Goal: Task Accomplishment & Management: Use online tool/utility

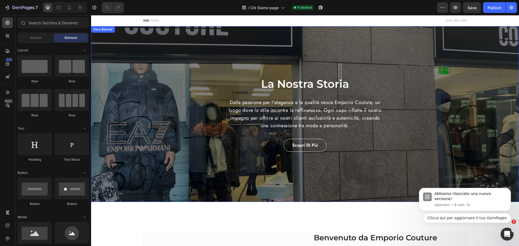
click at [149, 181] on div "La Nostra Storia Heading Dalla passione per l'eleganza e la qualità nasce Empor…" at bounding box center [305, 114] width 428 height 176
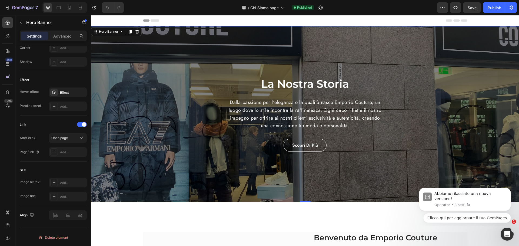
click at [208, 181] on div "La Nostra Storia Heading Dalla passione per l'eleganza e la qualità nasce Empor…" at bounding box center [305, 114] width 428 height 176
click at [3, 62] on div "450" at bounding box center [7, 64] width 11 height 11
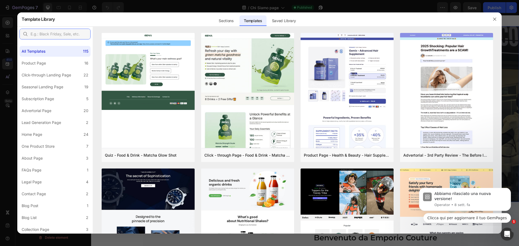
click at [56, 32] on input "text" at bounding box center [54, 34] width 71 height 11
click at [56, 157] on label "About Page 3" at bounding box center [54, 158] width 71 height 11
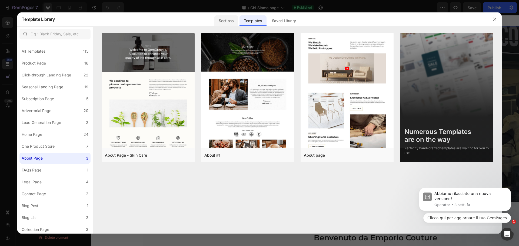
click at [232, 15] on div "Sections" at bounding box center [226, 19] width 25 height 14
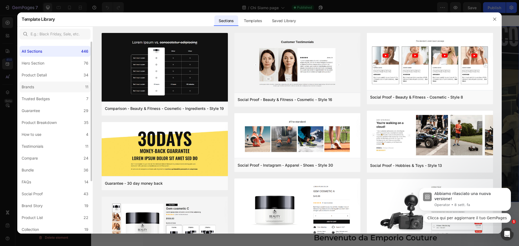
click at [69, 86] on label "Brands 11" at bounding box center [54, 87] width 71 height 11
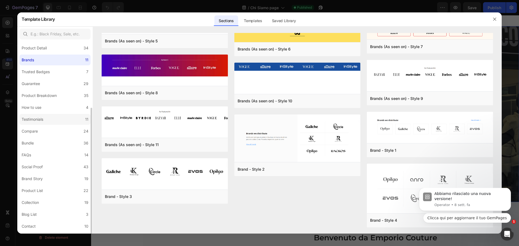
scroll to position [72, 0]
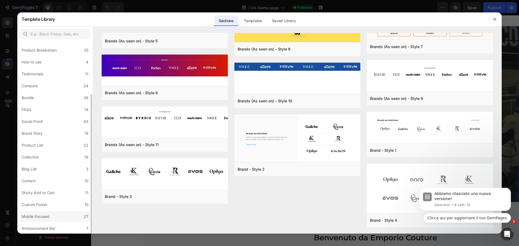
click at [56, 220] on label "Mobile Focused 27" at bounding box center [54, 216] width 71 height 11
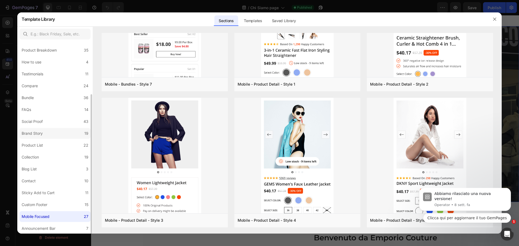
click at [58, 134] on label "Brand Story 19" at bounding box center [54, 133] width 71 height 11
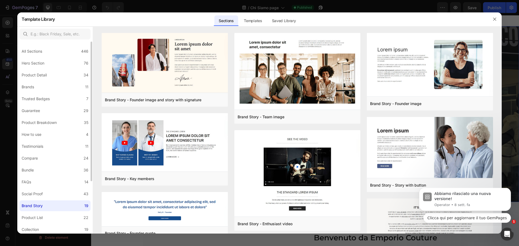
scroll to position [27, 0]
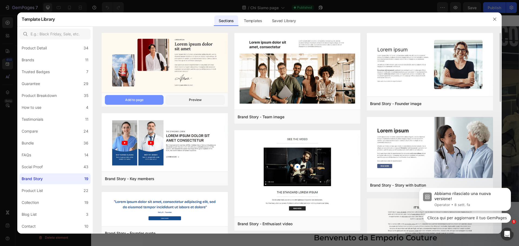
click at [150, 98] on button "Add to page" at bounding box center [134, 100] width 59 height 10
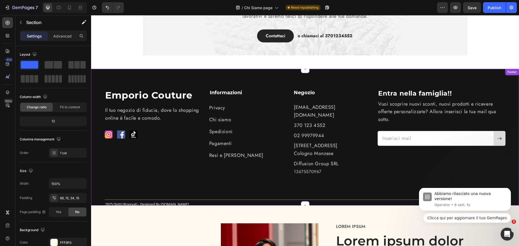
scroll to position [702, 0]
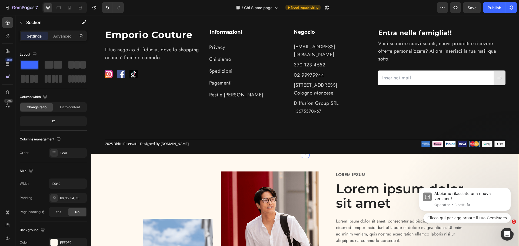
click at [463, 154] on div "Image Image Row Lorem ipsum Text Block Lorem ipsum dolor sit amet Heading Lorem…" at bounding box center [305, 246] width 428 height 185
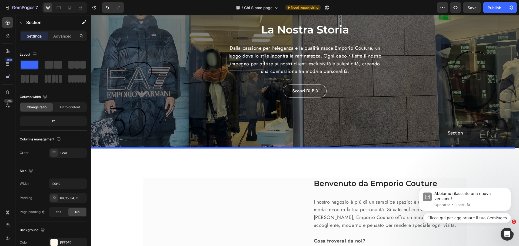
scroll to position [54, 0]
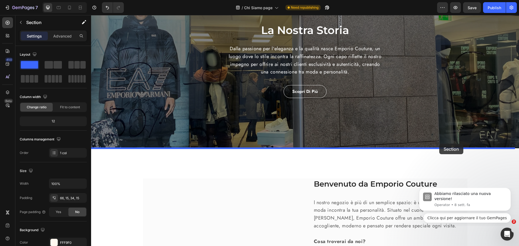
drag, startPoint x: 471, startPoint y: 153, endPoint x: 439, endPoint y: 144, distance: 33.6
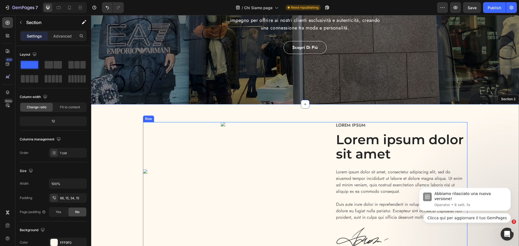
scroll to position [162, 0]
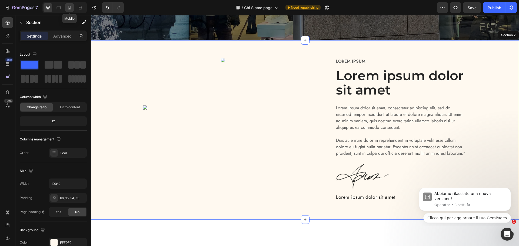
click at [69, 11] on div at bounding box center [69, 7] width 9 height 9
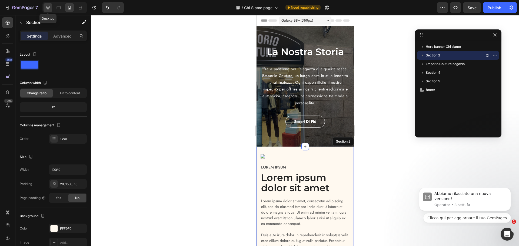
click at [49, 7] on icon at bounding box center [47, 7] width 5 height 5
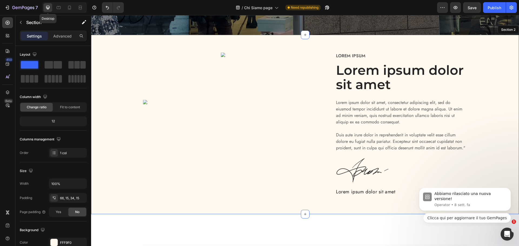
scroll to position [168, 0]
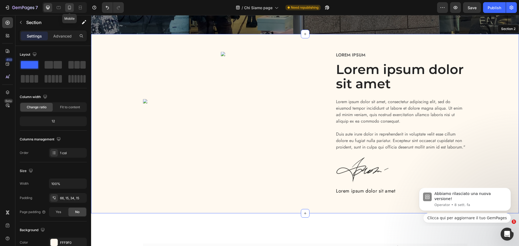
click at [71, 3] on div at bounding box center [69, 7] width 9 height 9
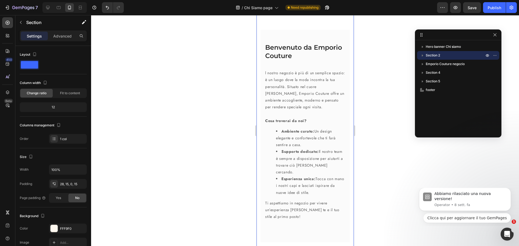
scroll to position [288, 0]
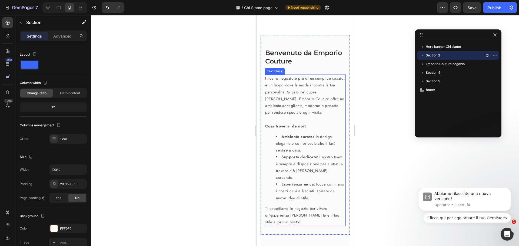
click at [273, 152] on ul "Ambiente curato: Un design elegante e confortevole che ti farà sentire a casa. …" at bounding box center [305, 167] width 80 height 68
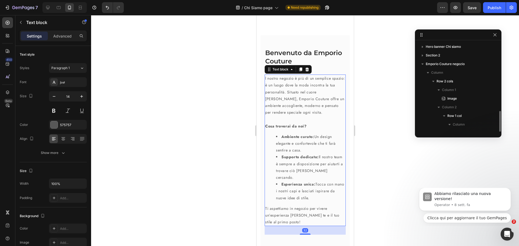
scroll to position [41, 0]
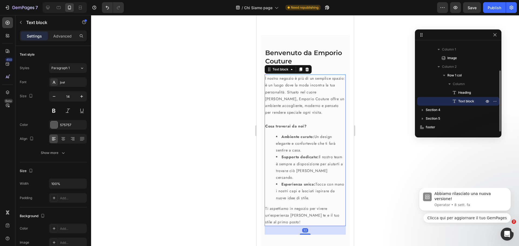
click at [275, 149] on ul "Ambiente curato: Un design elegante e confortevole che ti farà sentire a casa. …" at bounding box center [305, 167] width 80 height 68
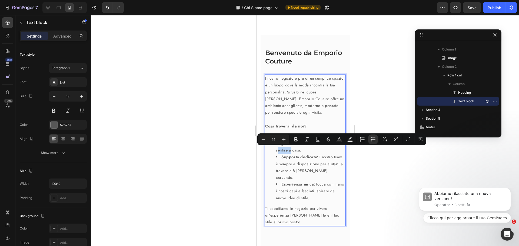
click at [277, 153] on li "Ambiente curato: Un design elegante e confortevole che ti farà sentire a casa." at bounding box center [310, 143] width 69 height 21
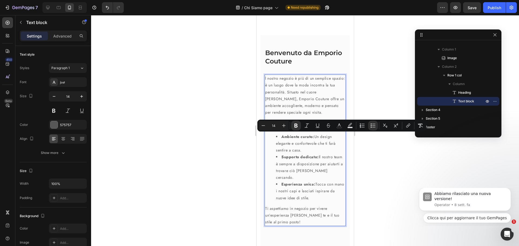
drag, startPoint x: 320, startPoint y: 198, endPoint x: 265, endPoint y: 135, distance: 84.0
click at [265, 135] on ul "Ambiente curato: Un design elegante e confortevole che ti farà sentire a casa. …" at bounding box center [305, 167] width 80 height 68
click at [372, 125] on icon "Editor contextual toolbar" at bounding box center [372, 125] width 5 height 5
type input "14"
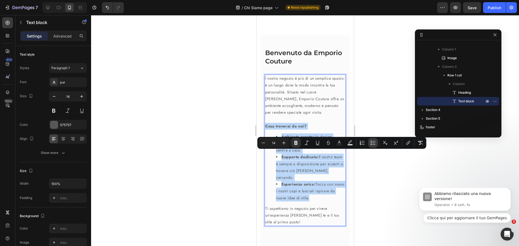
scroll to position [267, 0]
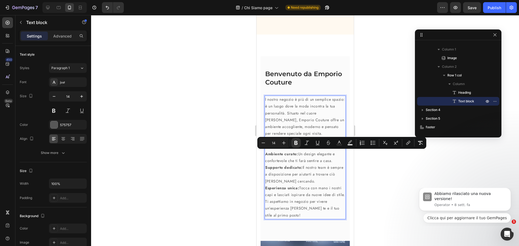
click at [320, 190] on p "Esperienza unica: Tocca con mano i nostri capi e lasciati ispirare da nuove ide…" at bounding box center [305, 192] width 80 height 14
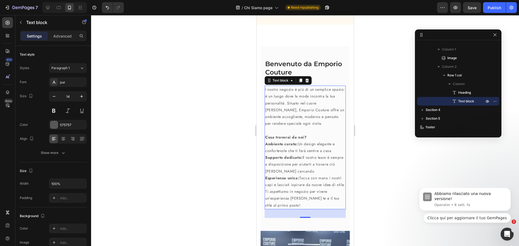
click at [371, 145] on div at bounding box center [305, 130] width 428 height 231
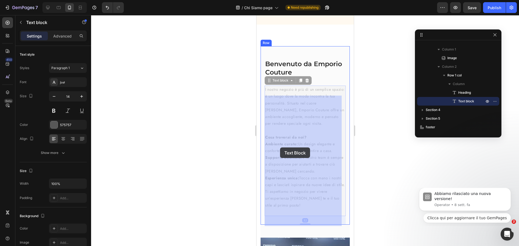
drag, startPoint x: 316, startPoint y: 146, endPoint x: 280, endPoint y: 147, distance: 35.4
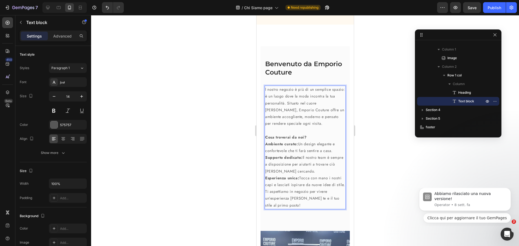
click at [287, 140] on strong "Cosa troverai da noi?" at bounding box center [286, 137] width 42 height 5
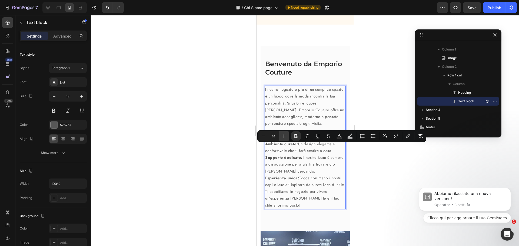
click at [286, 134] on icon "Editor contextual toolbar" at bounding box center [283, 135] width 5 height 5
type input "16"
click at [360, 166] on div at bounding box center [305, 130] width 428 height 231
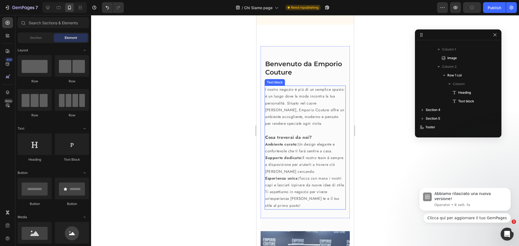
click at [318, 141] on p "Cosa troverai da noi?" at bounding box center [305, 137] width 80 height 7
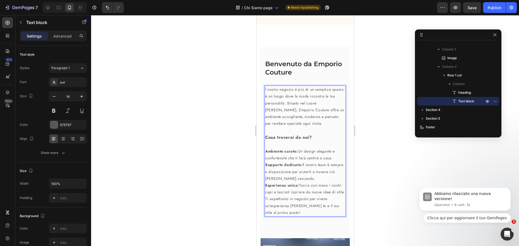
click at [370, 157] on div at bounding box center [305, 130] width 428 height 231
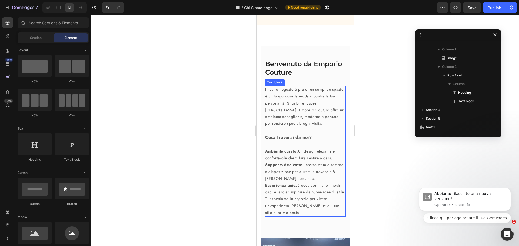
click at [300, 196] on p "Esperienza unica: Tocca con mano i nostri capi e lasciati ispirare da nuove ide…" at bounding box center [305, 189] width 80 height 14
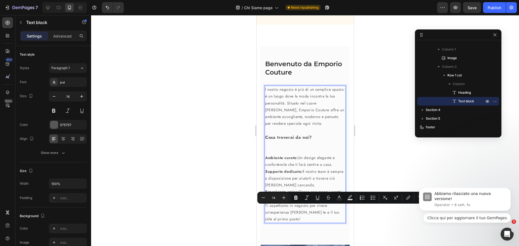
click at [286, 202] on p "Esperienza unica: Tocca con mano i nostri capi e lasciati ispirare da nuove ide…" at bounding box center [305, 196] width 80 height 14
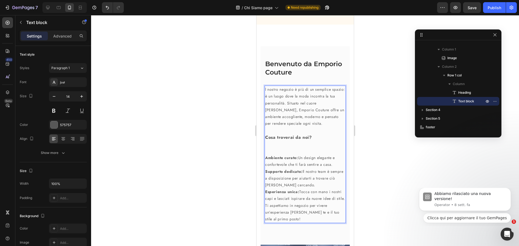
click at [290, 202] on p "Esperienza unica: Tocca con mano i nostri capi e lasciati ispirare da nuove ide…" at bounding box center [305, 196] width 80 height 14
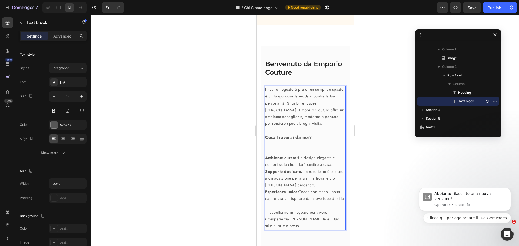
click at [377, 171] on div at bounding box center [305, 130] width 428 height 231
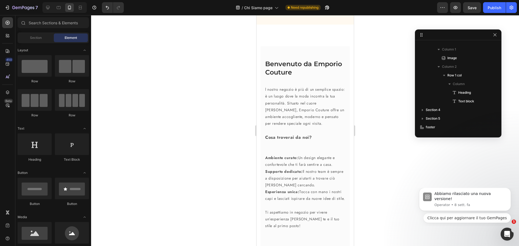
click at [309, 155] on p "Rich Text Editor. Editing area: main" at bounding box center [305, 148] width 80 height 14
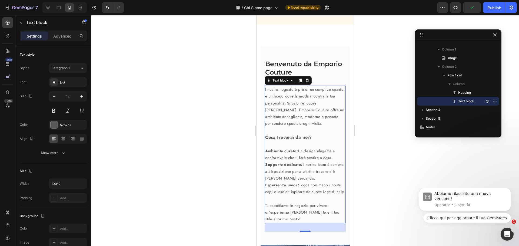
click at [432, 158] on div at bounding box center [305, 130] width 428 height 231
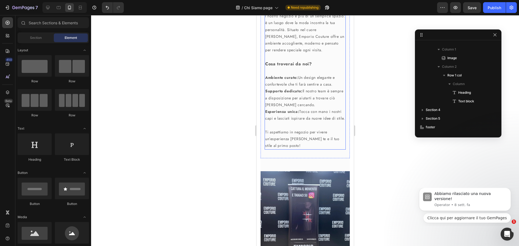
scroll to position [352, 0]
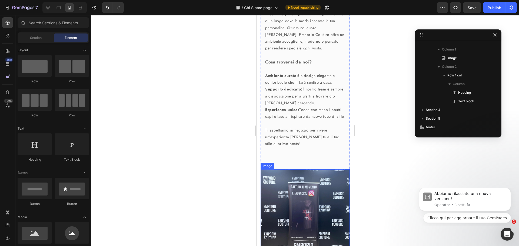
click at [303, 179] on img at bounding box center [304, 218] width 89 height 98
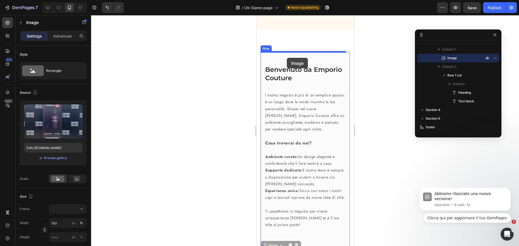
scroll to position [276, 0]
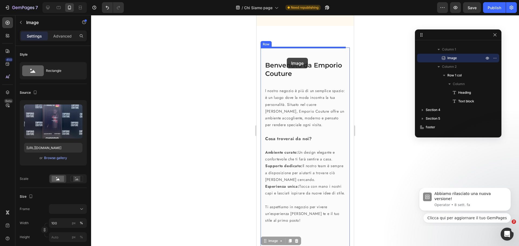
drag, startPoint x: 265, startPoint y: 171, endPoint x: 286, endPoint y: 58, distance: 115.3
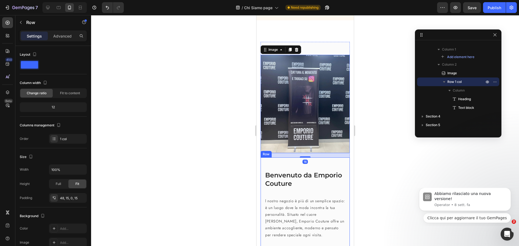
click at [329, 169] on div "Benvenuto da Emporio Couture Heading l nostro negozio è più di un semplice spaz…" at bounding box center [304, 251] width 89 height 186
click at [318, 153] on img at bounding box center [304, 104] width 89 height 98
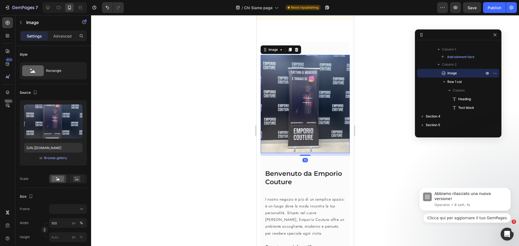
drag, startPoint x: 306, startPoint y: 158, endPoint x: 302, endPoint y: 147, distance: 11.1
click at [302, 147] on div "Image 10" at bounding box center [304, 104] width 89 height 98
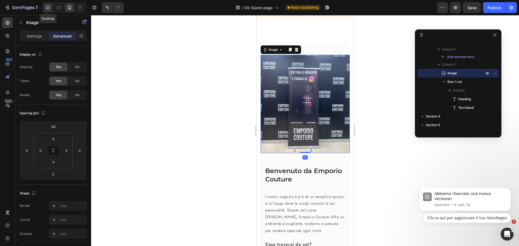
click at [46, 5] on div at bounding box center [47, 7] width 9 height 9
type input "0"
type input "16"
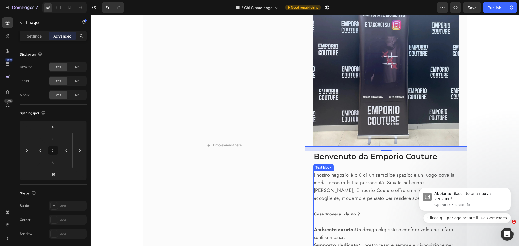
scroll to position [349, 0]
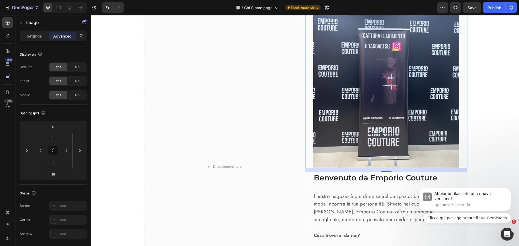
click at [371, 97] on img at bounding box center [386, 87] width 146 height 161
click at [375, 81] on img at bounding box center [386, 87] width 146 height 161
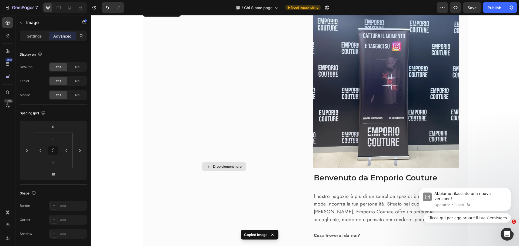
click at [260, 92] on div "Drop element here" at bounding box center [224, 166] width 162 height 319
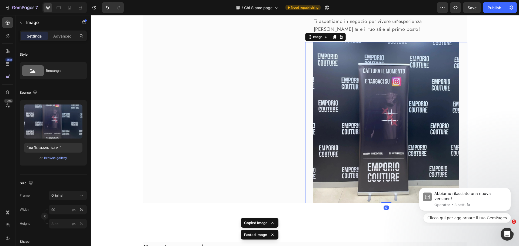
scroll to position [641, 0]
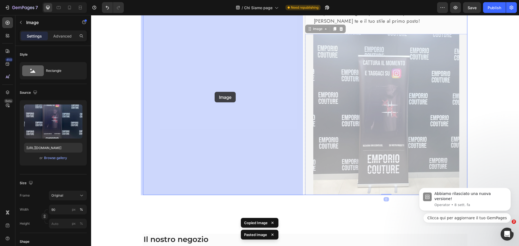
drag, startPoint x: 343, startPoint y: 112, endPoint x: 224, endPoint y: 91, distance: 121.4
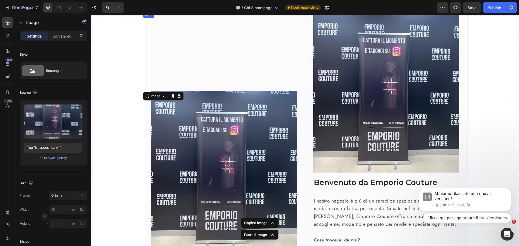
scroll to position [344, 0]
click at [342, 111] on img at bounding box center [386, 92] width 146 height 161
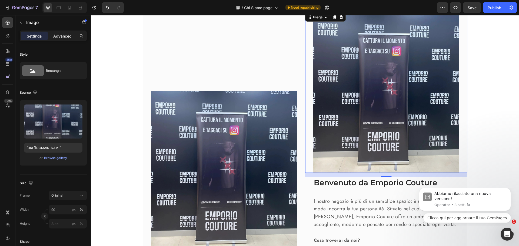
click at [64, 37] on p "Advanced" at bounding box center [62, 36] width 18 height 6
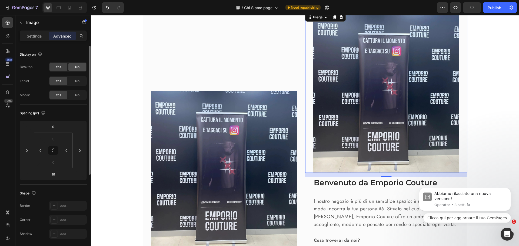
click at [75, 65] on span "No" at bounding box center [77, 67] width 4 height 5
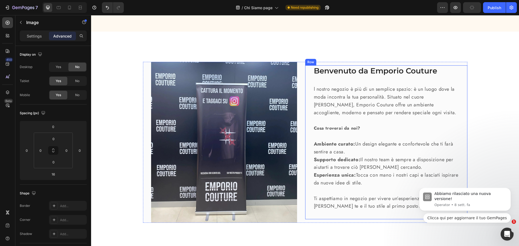
scroll to position [292, 0]
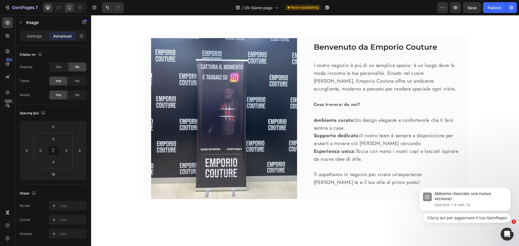
click at [73, 7] on div at bounding box center [69, 7] width 9 height 9
type input "48"
type input "0"
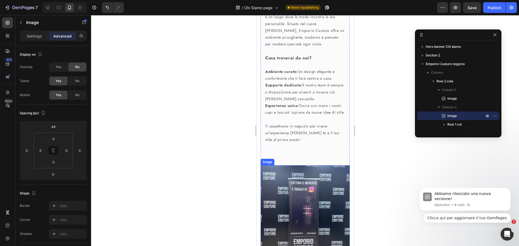
scroll to position [481, 0]
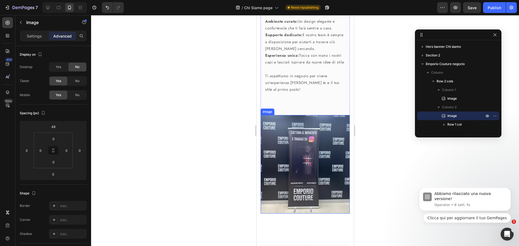
click at [329, 154] on img at bounding box center [304, 164] width 89 height 98
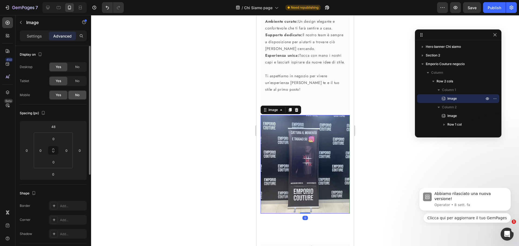
click at [76, 96] on span "No" at bounding box center [77, 95] width 4 height 5
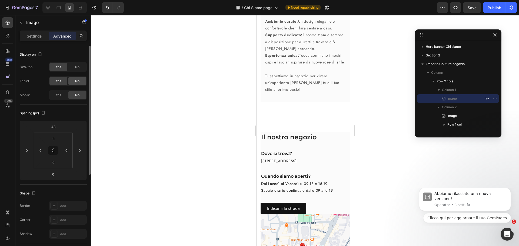
click at [75, 80] on span "No" at bounding box center [77, 81] width 4 height 5
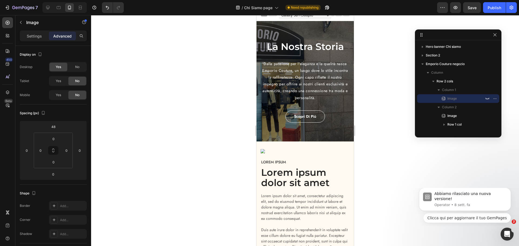
scroll to position [0, 0]
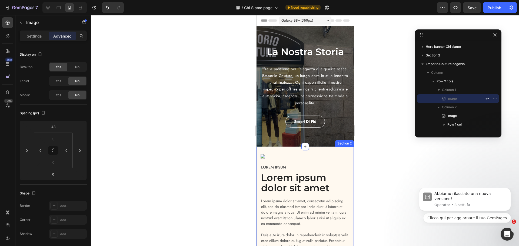
click at [347, 152] on div "Image Image Row Lorem ipsum Text Block Lorem ipsum dolor sit amet Heading Lorem…" at bounding box center [304, 221] width 97 height 149
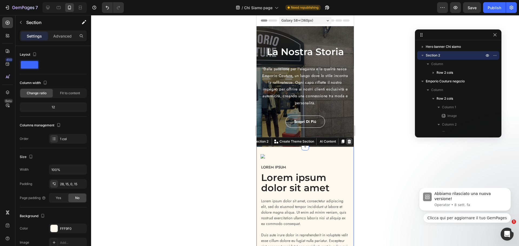
click at [347, 141] on icon at bounding box center [349, 141] width 4 height 4
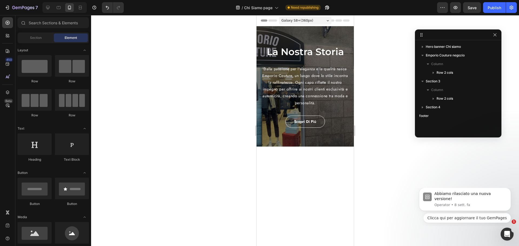
click at [342, 140] on div "La Nostra Storia Heading Dalla passione per l'eleganza e la qualità nasce Empor…" at bounding box center [304, 86] width 97 height 121
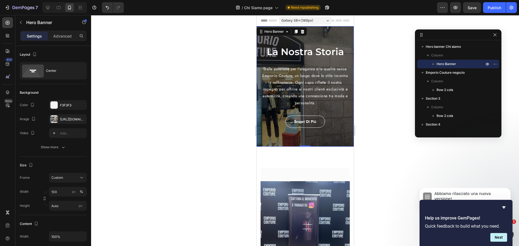
click at [6, 29] on div "450 Beta" at bounding box center [7, 112] width 11 height 190
click at [7, 25] on icon at bounding box center [7, 22] width 5 height 5
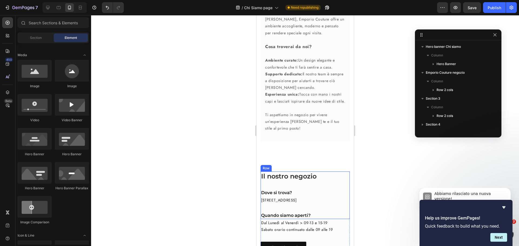
scroll to position [58, 0]
click at [262, 186] on div "Il nostro negozio Heading Dove si trova? Heading [STREET_ADDRESS] Text Block Qu…" at bounding box center [304, 196] width 89 height 48
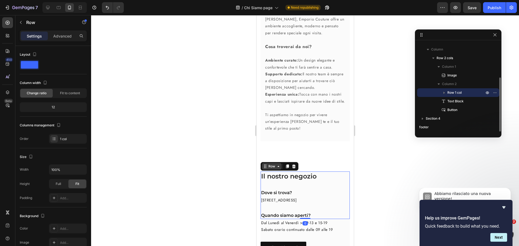
click at [276, 169] on icon at bounding box center [278, 166] width 4 height 4
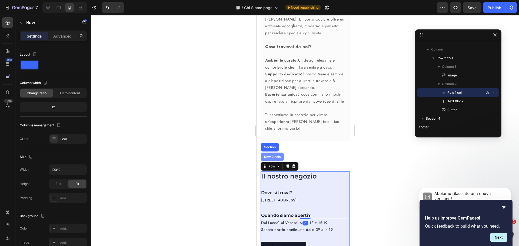
click at [275, 159] on div "Row 2 cols" at bounding box center [272, 156] width 19 height 3
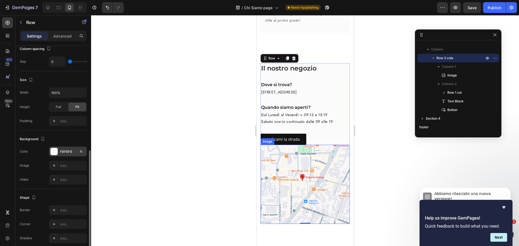
scroll to position [131, 0]
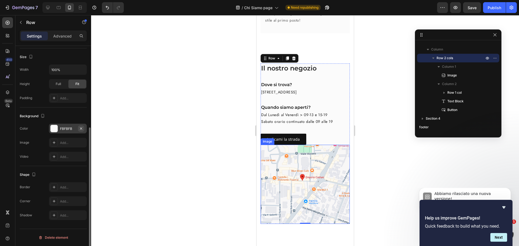
click at [81, 128] on icon "button" at bounding box center [81, 128] width 4 height 4
click at [368, 129] on div at bounding box center [305, 130] width 428 height 231
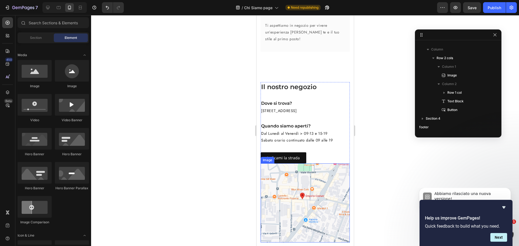
scroll to position [324, 0]
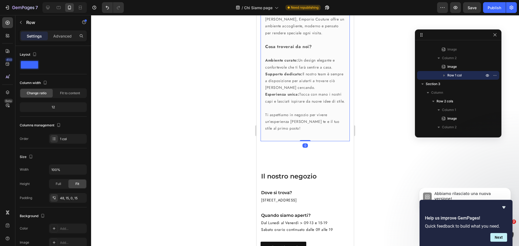
click at [273, 141] on div "Benvenuto da Emporio Couture Heading l nostro negozio è più di un semplice spaz…" at bounding box center [304, 54] width 81 height 173
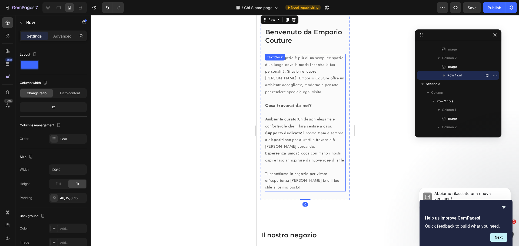
scroll to position [216, 0]
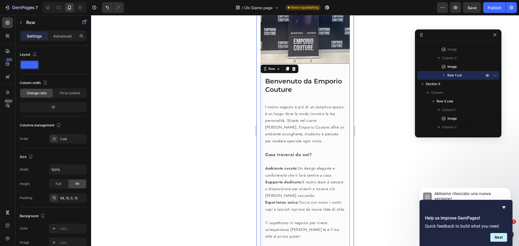
click at [394, 139] on div at bounding box center [305, 130] width 428 height 231
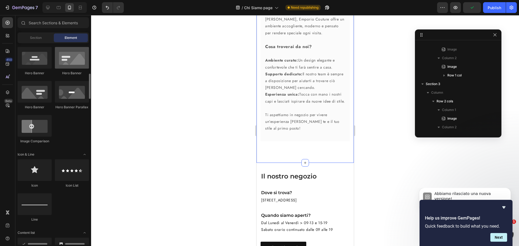
scroll to position [324, 0]
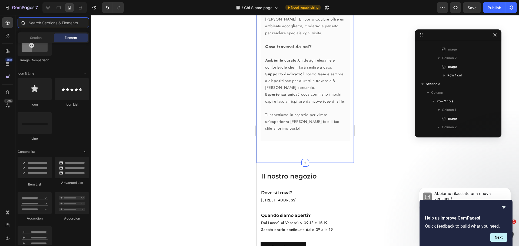
click at [39, 22] on input "text" at bounding box center [53, 22] width 71 height 11
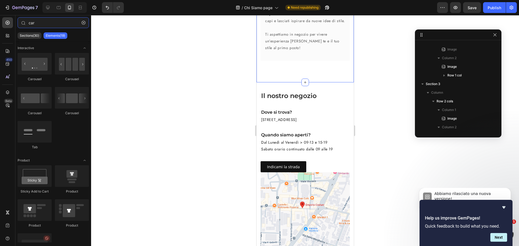
scroll to position [405, 0]
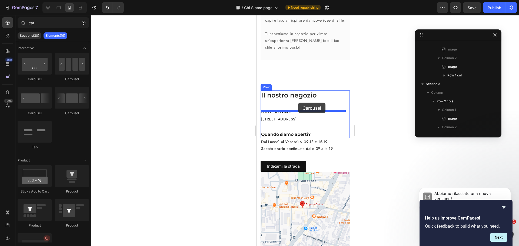
drag, startPoint x: 291, startPoint y: 85, endPoint x: 298, endPoint y: 103, distance: 18.9
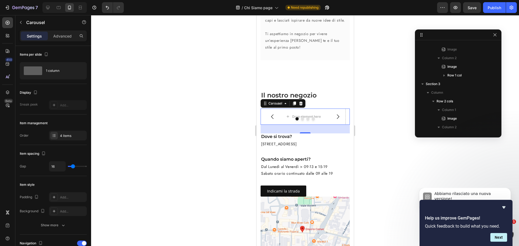
scroll to position [137, 0]
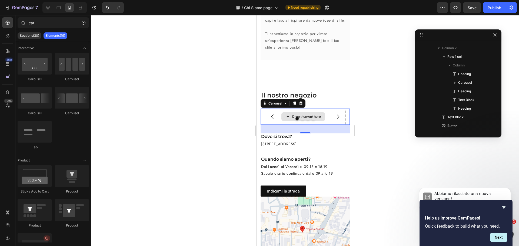
click at [307, 116] on div "Drop element here" at bounding box center [303, 116] width 44 height 9
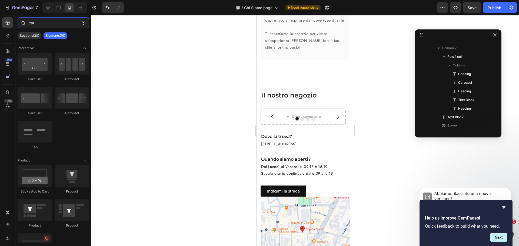
click at [34, 23] on input "car" at bounding box center [53, 22] width 71 height 11
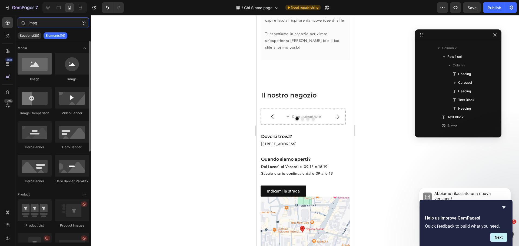
type input "imag"
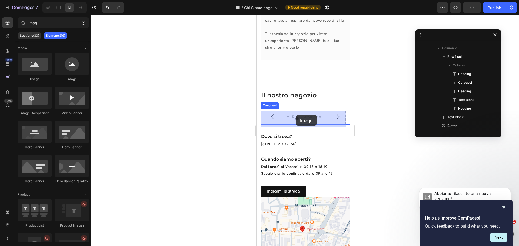
drag, startPoint x: 293, startPoint y: 86, endPoint x: 295, endPoint y: 115, distance: 29.5
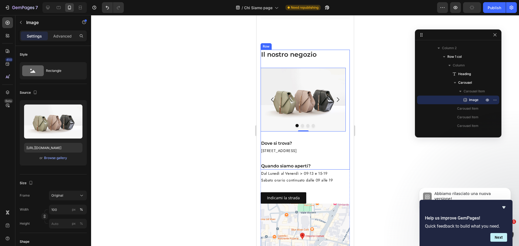
scroll to position [486, 0]
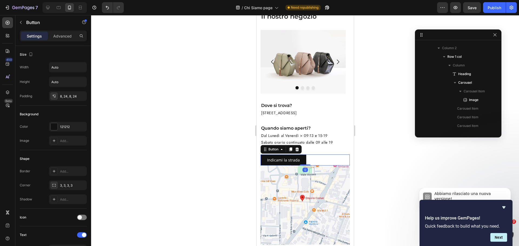
click at [318, 166] on div "Indicami la strada Button 0" at bounding box center [304, 160] width 89 height 11
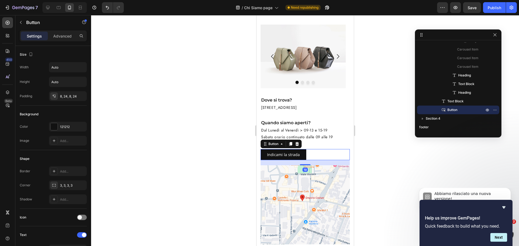
scroll to position [492, 0]
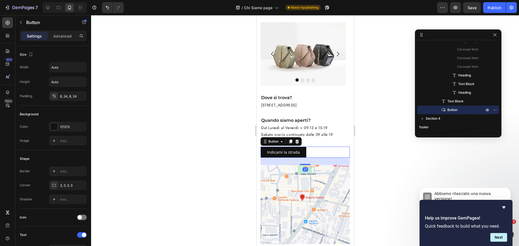
drag, startPoint x: 302, startPoint y: 172, endPoint x: 304, endPoint y: 179, distance: 8.2
click at [304, 179] on div "Image Il nostro negozio Heading Image Drop element here Drop element here Drop …" at bounding box center [304, 124] width 89 height 240
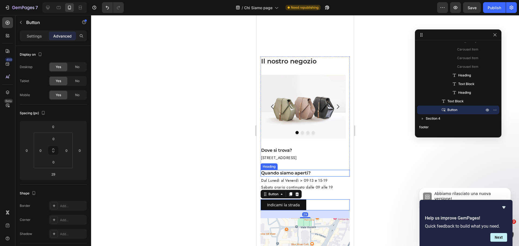
scroll to position [440, 0]
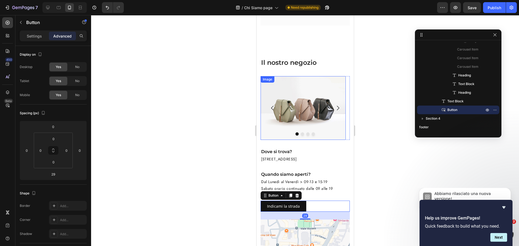
click at [332, 122] on img at bounding box center [302, 108] width 85 height 64
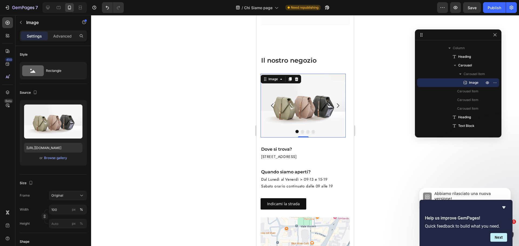
click at [319, 98] on img at bounding box center [302, 106] width 85 height 64
click at [334, 106] on icon "Carousel Next Arrow" at bounding box center [337, 105] width 6 height 6
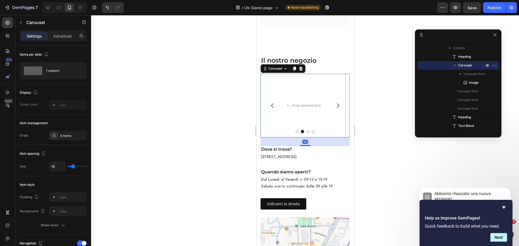
click at [272, 108] on icon "Carousel Back Arrow" at bounding box center [272, 105] width 6 height 6
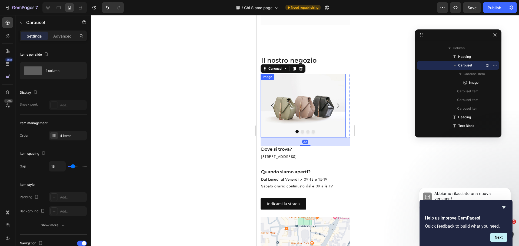
click at [297, 117] on img at bounding box center [302, 106] width 85 height 64
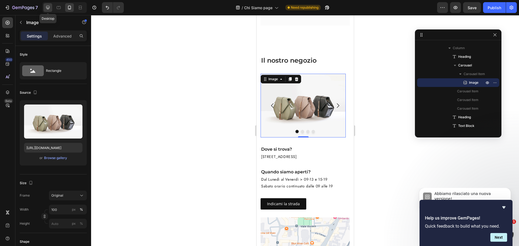
click at [47, 7] on icon at bounding box center [47, 7] width 5 height 5
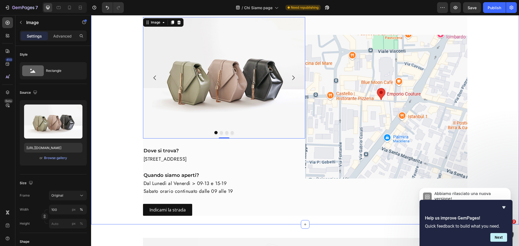
scroll to position [383, 0]
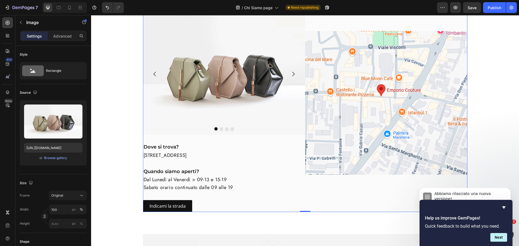
click at [335, 196] on div "Image" at bounding box center [386, 103] width 162 height 218
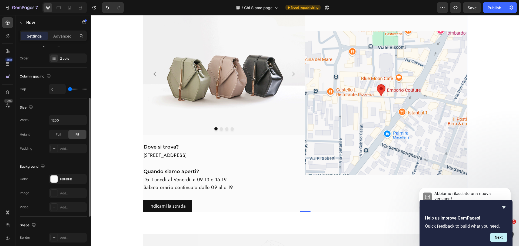
scroll to position [68, 0]
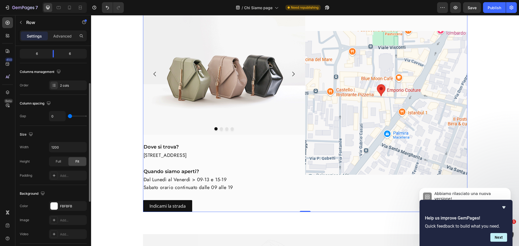
type input "9"
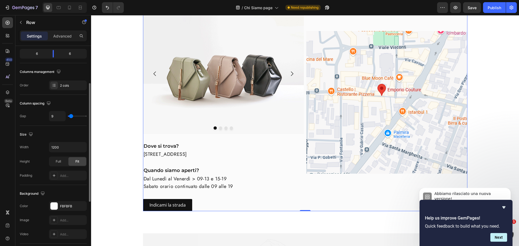
type input "11"
type input "13"
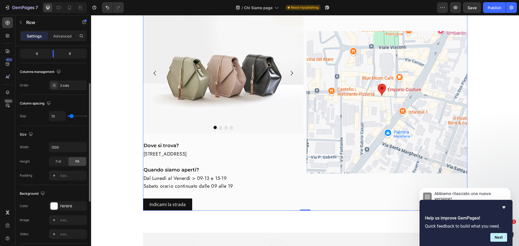
type input "16"
type input "18"
type input "20"
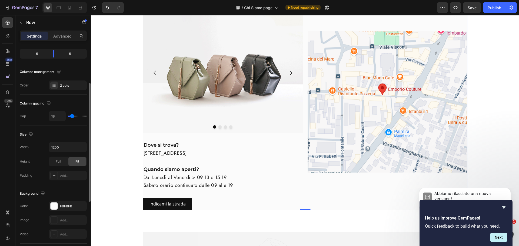
type input "20"
type input "22"
click at [73, 117] on input "range" at bounding box center [77, 116] width 19 height 1
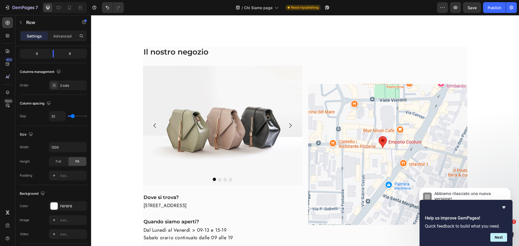
scroll to position [329, 0]
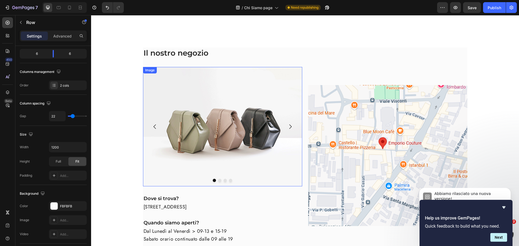
click at [276, 146] on img at bounding box center [222, 126] width 159 height 119
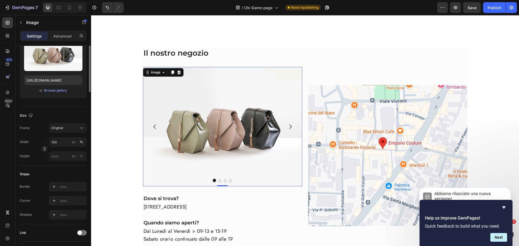
scroll to position [0, 0]
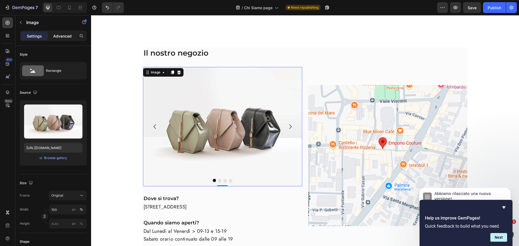
click at [65, 34] on p "Advanced" at bounding box center [62, 36] width 18 height 6
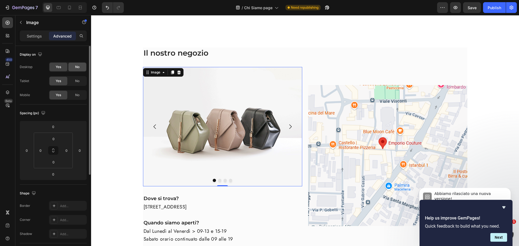
click at [81, 64] on div "No" at bounding box center [77, 67] width 18 height 9
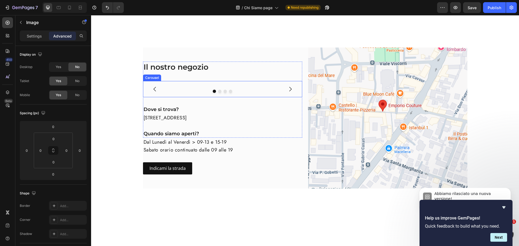
click at [253, 96] on div "Image 0" at bounding box center [222, 89] width 159 height 16
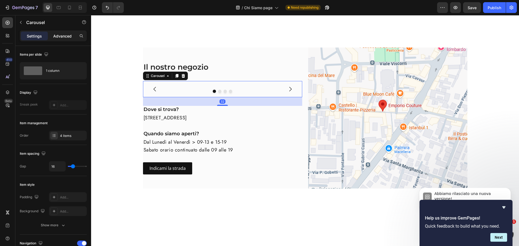
click at [72, 37] on div "Advanced" at bounding box center [62, 36] width 27 height 9
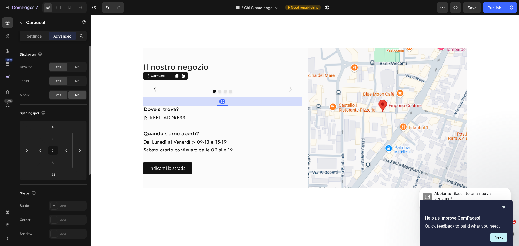
click at [80, 95] on div "No" at bounding box center [77, 95] width 18 height 9
click at [59, 96] on span "Yes" at bounding box center [58, 95] width 5 height 5
click at [79, 66] on span "No" at bounding box center [77, 67] width 4 height 5
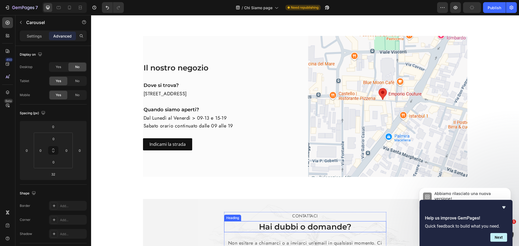
scroll to position [302, 0]
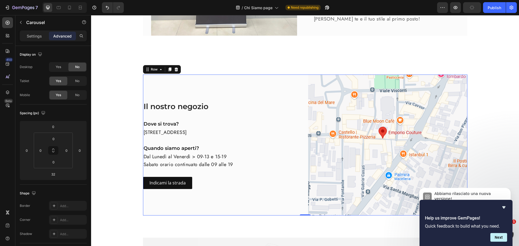
click at [251, 198] on div "Il nostro negozio Heading Image Carousel Dove si trova? Heading [STREET_ADDRESS…" at bounding box center [222, 145] width 159 height 141
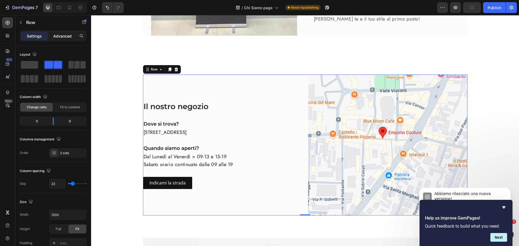
click at [66, 33] on p "Advanced" at bounding box center [62, 36] width 18 height 6
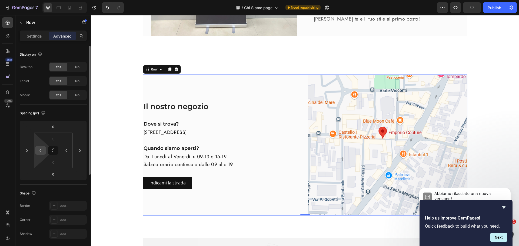
click at [41, 151] on input "0" at bounding box center [40, 150] width 8 height 8
type input "20"
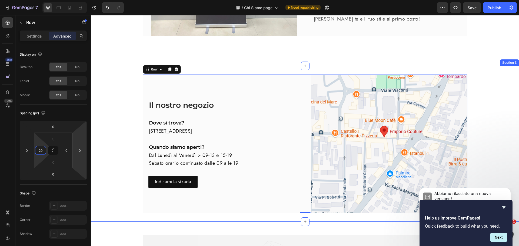
click at [495, 126] on div "Image Il nostro negozio Heading Image Carousel Dove si trova? Heading [STREET_A…" at bounding box center [305, 144] width 420 height 139
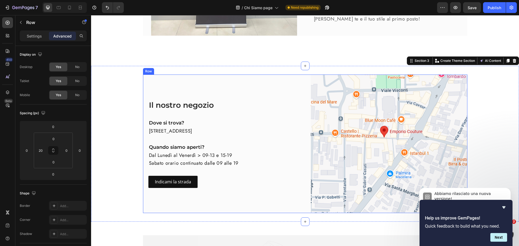
click at [185, 96] on div "Il nostro negozio Heading Image Carousel Dove si trova? Heading [STREET_ADDRESS…" at bounding box center [226, 144] width 156 height 139
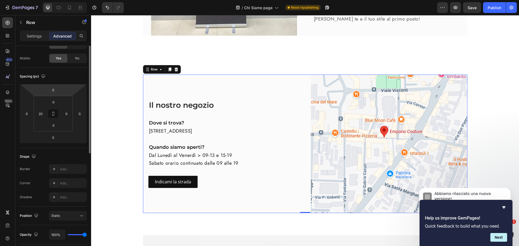
scroll to position [10, 0]
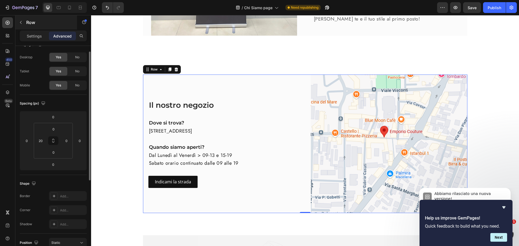
click at [34, 28] on div "Row" at bounding box center [46, 22] width 62 height 14
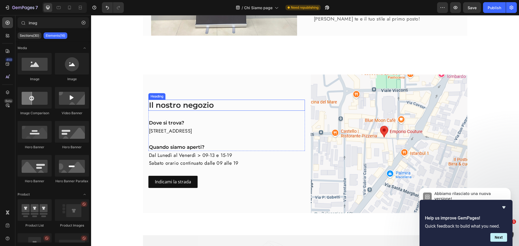
click at [204, 101] on h2 "Il nostro negozio" at bounding box center [226, 105] width 156 height 11
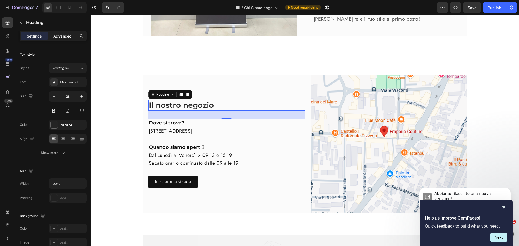
click at [65, 40] on div "Advanced" at bounding box center [62, 36] width 27 height 9
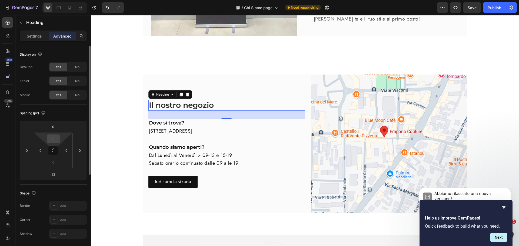
click at [52, 142] on input "0" at bounding box center [53, 139] width 11 height 8
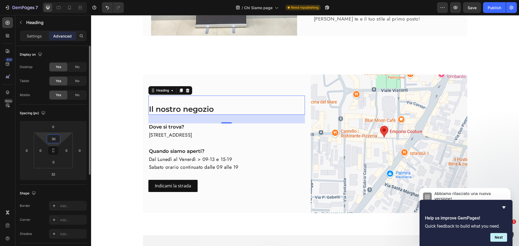
drag, startPoint x: 53, startPoint y: 139, endPoint x: 43, endPoint y: 138, distance: 10.6
click at [43, 138] on div "30 0 0 0" at bounding box center [53, 151] width 39 height 36
click at [54, 141] on input "30" at bounding box center [53, 139] width 11 height 8
click at [55, 141] on input "30" at bounding box center [53, 139] width 11 height 8
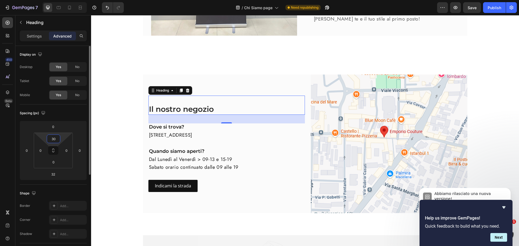
click at [55, 141] on input "30" at bounding box center [53, 139] width 11 height 8
type input "0"
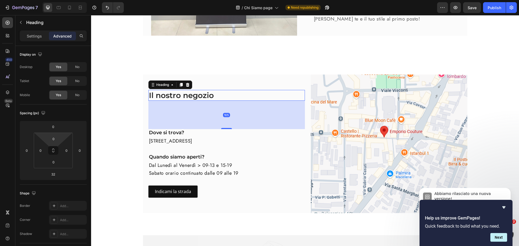
drag, startPoint x: 223, startPoint y: 119, endPoint x: 227, endPoint y: 138, distance: 20.1
click at [227, 138] on div "Il nostro negozio Heading 105 Image Carousel Dove si trova? Heading [STREET_ADD…" at bounding box center [226, 125] width 156 height 71
type input "105"
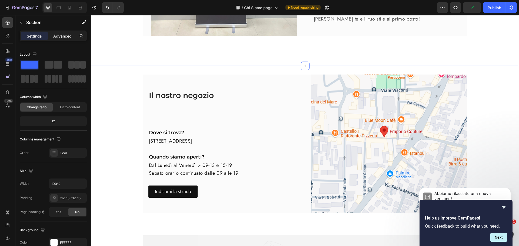
click at [60, 34] on p "Advanced" at bounding box center [62, 36] width 18 height 6
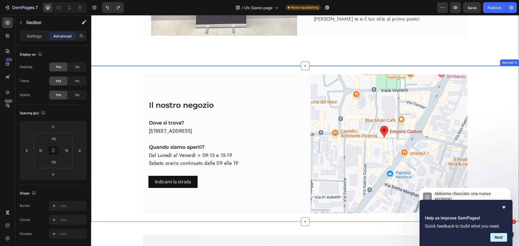
click at [476, 92] on div "Image Il nostro negozio Heading Image Carousel Dove si trova? Heading [STREET_A…" at bounding box center [305, 144] width 420 height 139
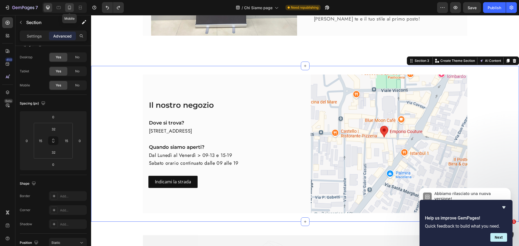
click at [69, 7] on icon at bounding box center [69, 7] width 5 height 5
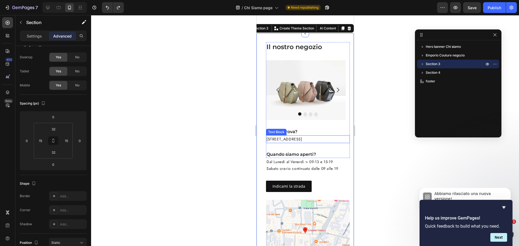
scroll to position [455, 0]
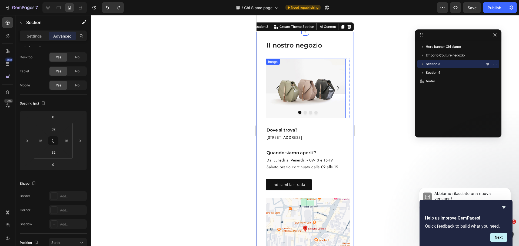
click at [319, 96] on img at bounding box center [306, 89] width 80 height 60
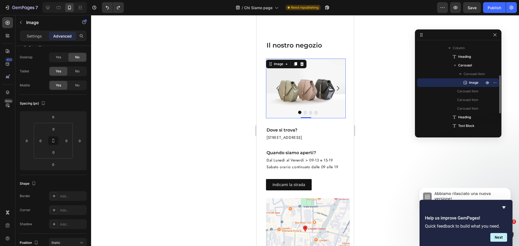
scroll to position [0, 0]
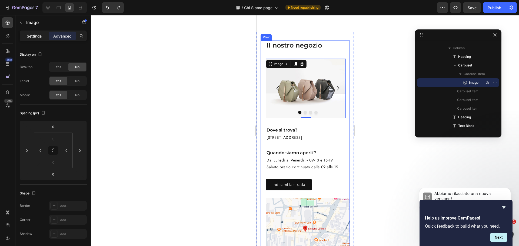
click at [31, 38] on p "Settings" at bounding box center [34, 36] width 15 height 6
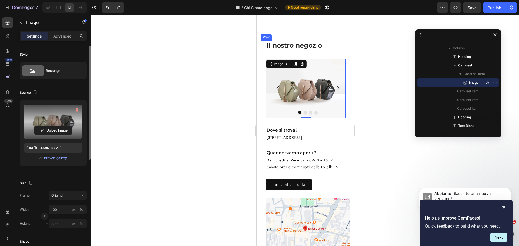
click at [43, 118] on label at bounding box center [53, 122] width 58 height 34
click at [43, 126] on input "file" at bounding box center [53, 130] width 37 height 9
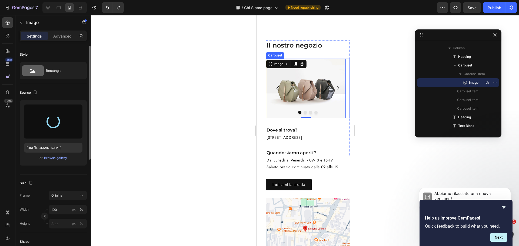
type input "[URL][DOMAIN_NAME]"
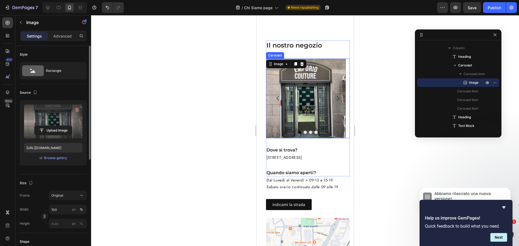
click at [303, 134] on button "Dot" at bounding box center [304, 132] width 3 height 3
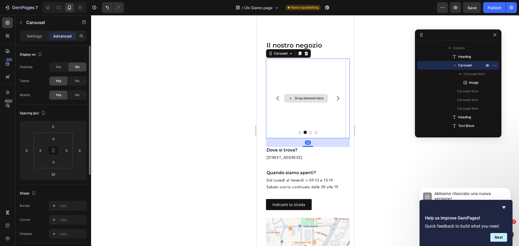
click at [300, 105] on div "Drop element here" at bounding box center [306, 99] width 80 height 80
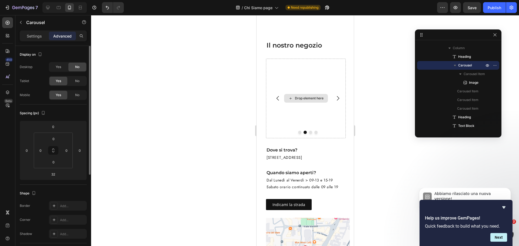
click at [299, 103] on div "Drop element here" at bounding box center [306, 98] width 44 height 9
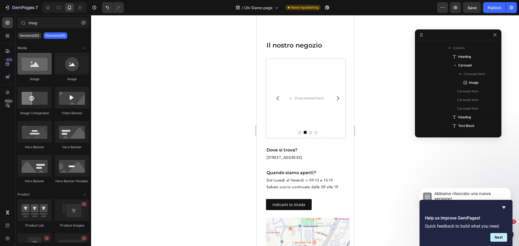
click at [39, 66] on div at bounding box center [35, 64] width 34 height 22
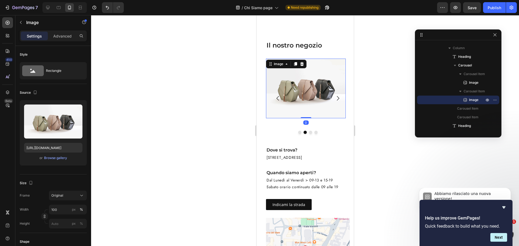
click at [298, 109] on img at bounding box center [306, 89] width 80 height 60
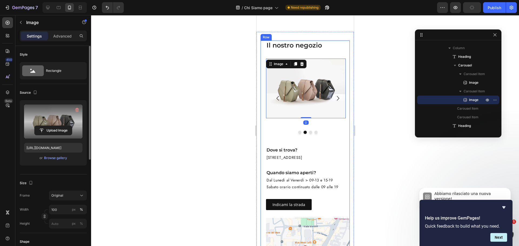
click at [49, 112] on label at bounding box center [53, 122] width 58 height 34
click at [49, 126] on input "file" at bounding box center [53, 130] width 37 height 9
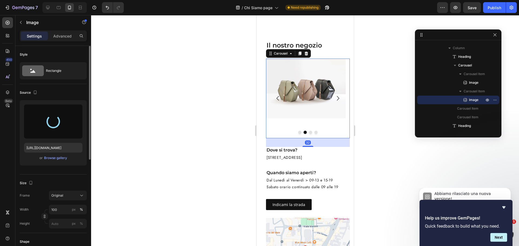
click at [309, 134] on button "Dot" at bounding box center [310, 132] width 3 height 3
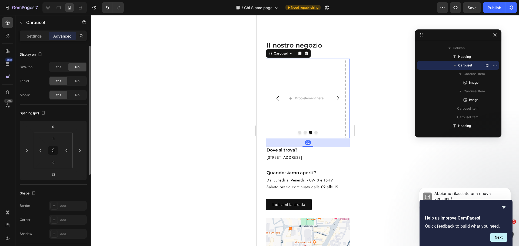
click at [303, 134] on div at bounding box center [308, 132] width 84 height 3
click at [303, 134] on button "Dot" at bounding box center [304, 132] width 3 height 3
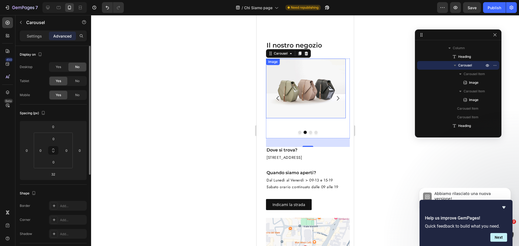
click at [310, 101] on img at bounding box center [306, 89] width 80 height 60
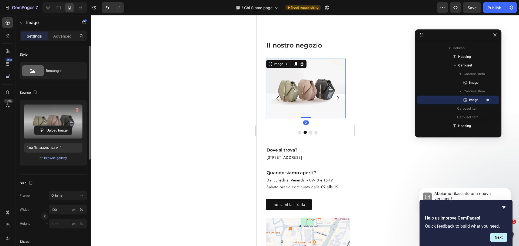
click at [61, 122] on label at bounding box center [53, 122] width 58 height 34
click at [61, 126] on input "file" at bounding box center [53, 130] width 37 height 9
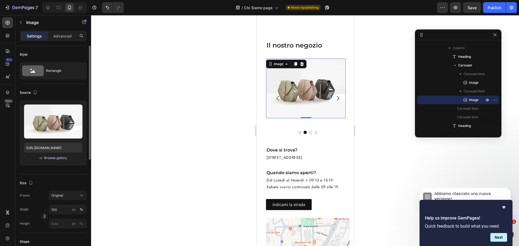
click at [53, 158] on div "Browse gallery" at bounding box center [55, 158] width 23 height 5
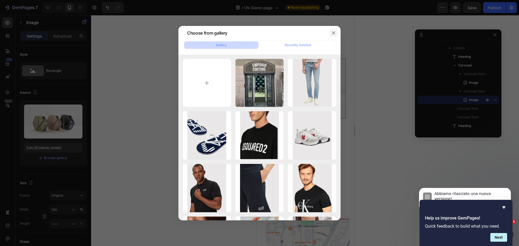
click at [333, 32] on icon "button" at bounding box center [333, 33] width 4 height 4
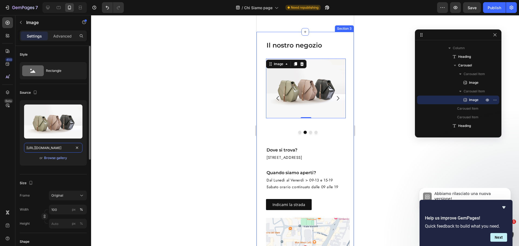
click at [52, 147] on input "[URL][DOMAIN_NAME]" at bounding box center [53, 148] width 58 height 10
paste input "0667/0834/0951/files/gempages_509570202598376621-1e5fb3ec-6004-45a5-a072-314fec…"
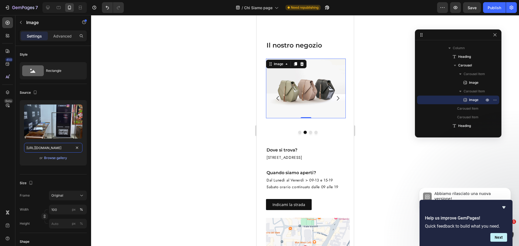
type input "[URL][DOMAIN_NAME]"
click at [375, 108] on div at bounding box center [305, 130] width 428 height 231
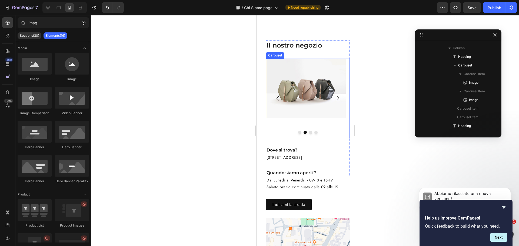
click at [303, 134] on button "Dot" at bounding box center [304, 132] width 3 height 3
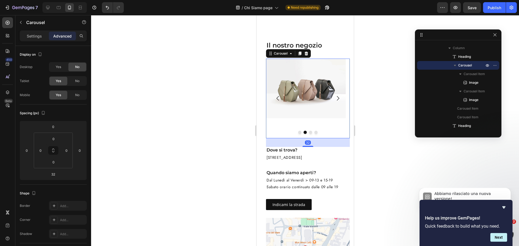
click at [298, 134] on div at bounding box center [308, 132] width 84 height 3
click at [298, 134] on button "Dot" at bounding box center [299, 132] width 3 height 3
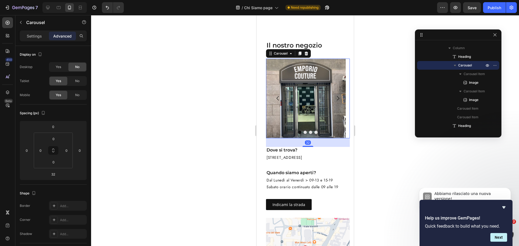
click at [303, 134] on button "Dot" at bounding box center [304, 132] width 3 height 3
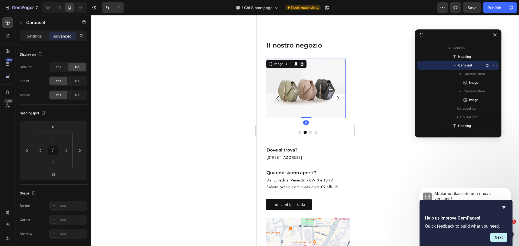
click at [314, 95] on img at bounding box center [306, 89] width 80 height 60
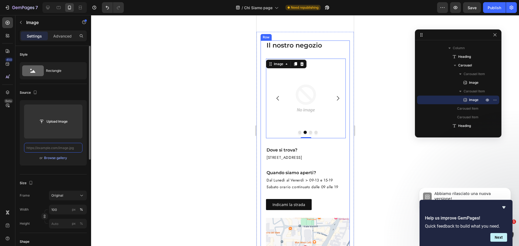
paste input "[URL][DOMAIN_NAME]"
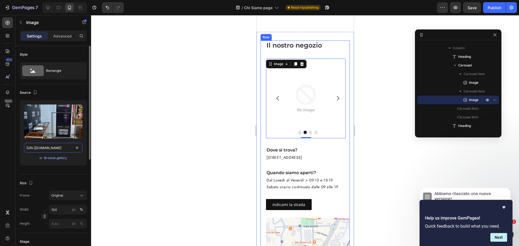
scroll to position [0, 189]
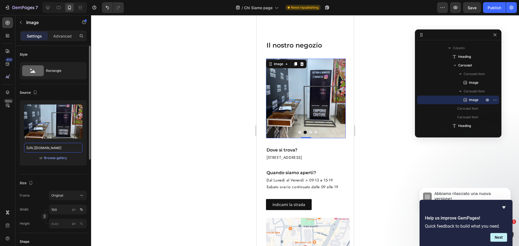
type input "[URL][DOMAIN_NAME]"
click at [372, 111] on div at bounding box center [305, 130] width 428 height 231
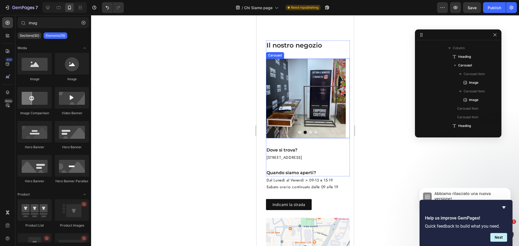
click at [310, 134] on div at bounding box center [308, 132] width 84 height 3
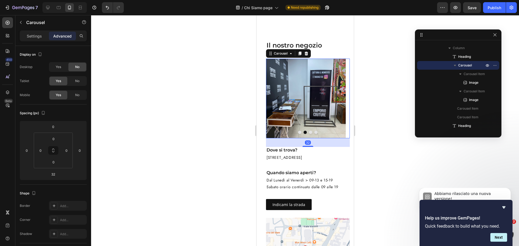
click at [310, 134] on div at bounding box center [308, 132] width 84 height 3
click at [309, 134] on button "Dot" at bounding box center [310, 132] width 3 height 3
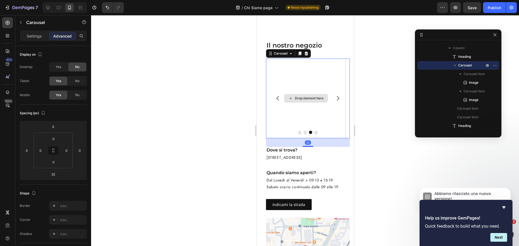
click at [301, 109] on div "Drop element here" at bounding box center [306, 99] width 80 height 80
click at [297, 99] on div "Drop element here" at bounding box center [308, 98] width 29 height 4
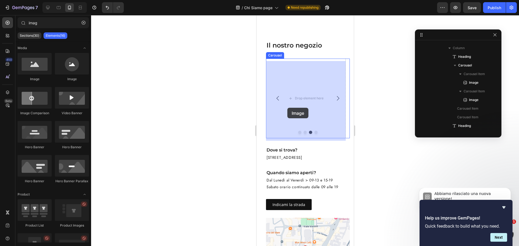
drag, startPoint x: 286, startPoint y: 82, endPoint x: 302, endPoint y: 102, distance: 24.8
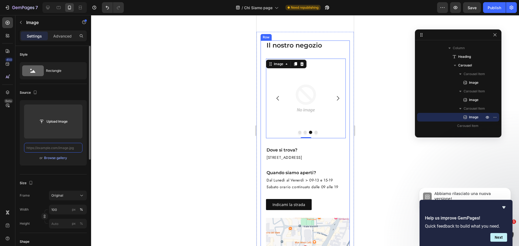
paste input "[URL][DOMAIN_NAME]"
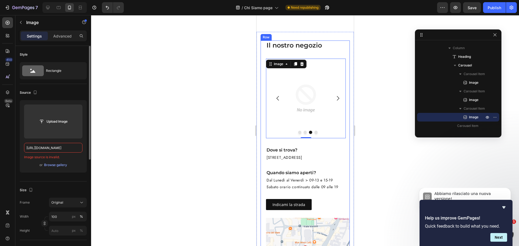
type input "[URL][DOMAIN_NAME]"
click at [111, 129] on div at bounding box center [305, 130] width 428 height 231
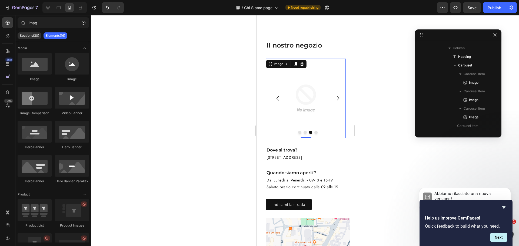
click at [343, 107] on img at bounding box center [306, 99] width 80 height 80
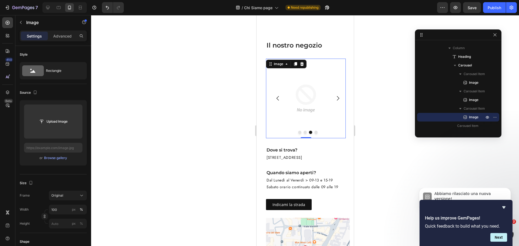
click at [312, 103] on img at bounding box center [306, 99] width 80 height 80
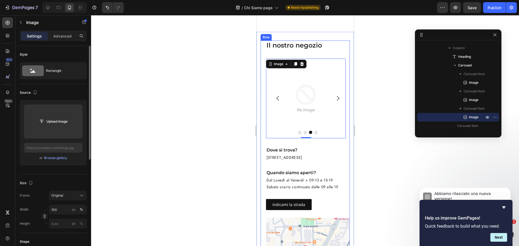
click at [53, 143] on div "Upload Image or Browse gallery" at bounding box center [53, 132] width 67 height 65
click at [52, 146] on input "text" at bounding box center [53, 148] width 58 height 10
paste input "[URL][DOMAIN_NAME]"
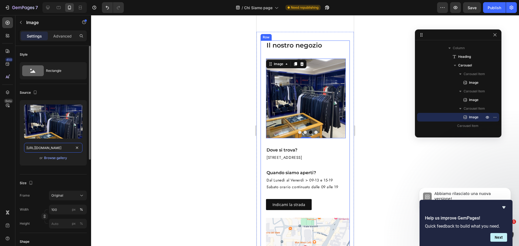
type input "[URL][DOMAIN_NAME]"
click at [76, 162] on div "Upload Image [URL][DOMAIN_NAME] or Browse gallery" at bounding box center [53, 132] width 67 height 65
click at [314, 134] on button "Dot" at bounding box center [315, 132] width 3 height 3
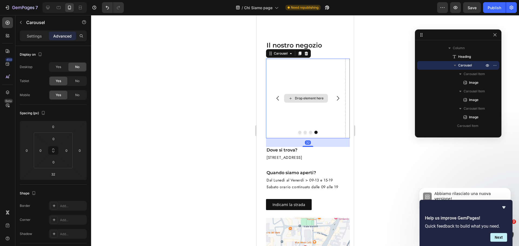
click at [305, 103] on div "Drop element here" at bounding box center [306, 98] width 44 height 9
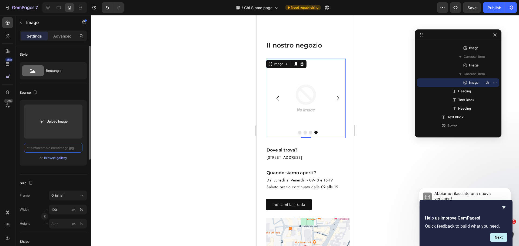
paste input "[URL][DOMAIN_NAME]"
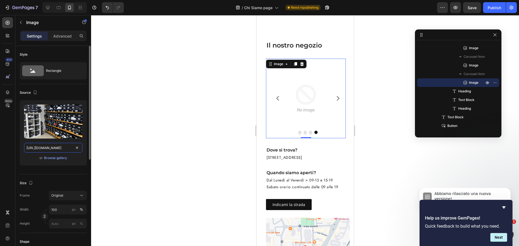
scroll to position [0, 80]
type input "[URL][DOMAIN_NAME]"
click at [77, 158] on div "or Browse gallery" at bounding box center [53, 158] width 58 height 6
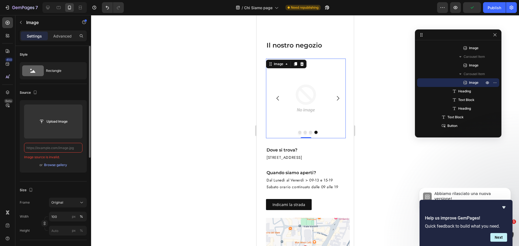
paste input "[URL][DOMAIN_NAME]"
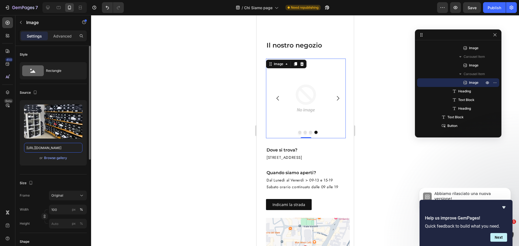
type input "[URL][DOMAIN_NAME]"
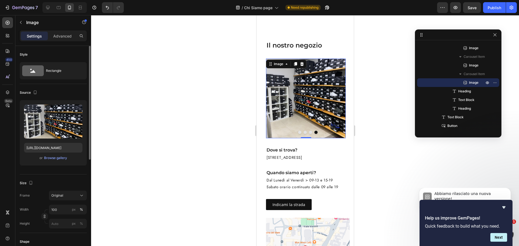
scroll to position [0, 0]
click at [79, 158] on div "or Browse gallery" at bounding box center [53, 158] width 58 height 6
click at [339, 106] on button "Carousel Next Arrow" at bounding box center [337, 98] width 15 height 15
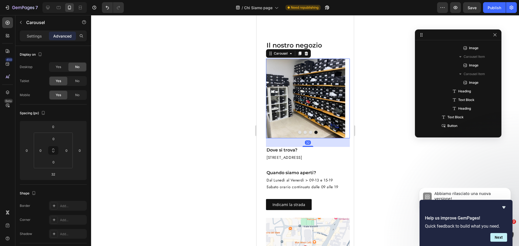
scroll to position [59, 0]
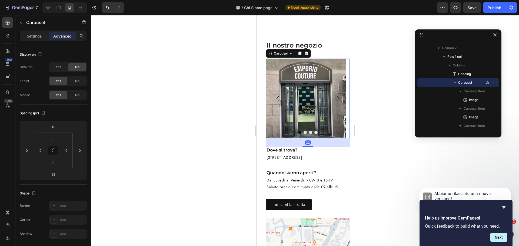
click at [334, 101] on icon "Carousel Next Arrow" at bounding box center [337, 98] width 6 height 6
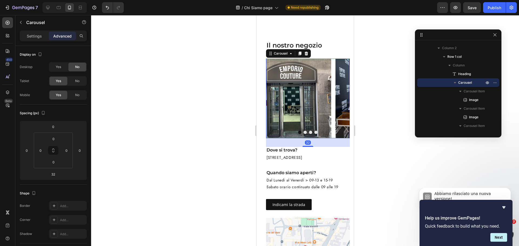
click at [334, 101] on icon "Carousel Next Arrow" at bounding box center [337, 98] width 6 height 6
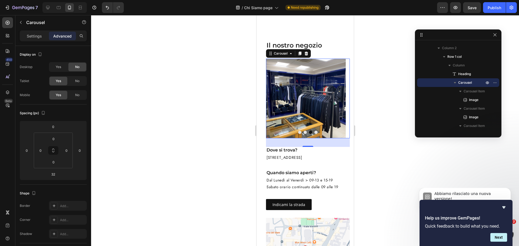
click at [334, 101] on icon "Carousel Next Arrow" at bounding box center [337, 98] width 6 height 6
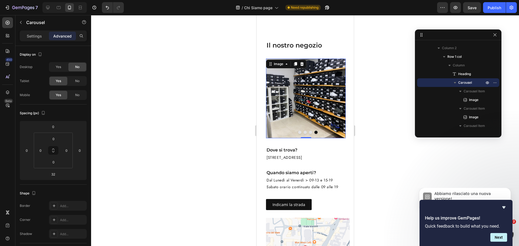
scroll to position [128, 0]
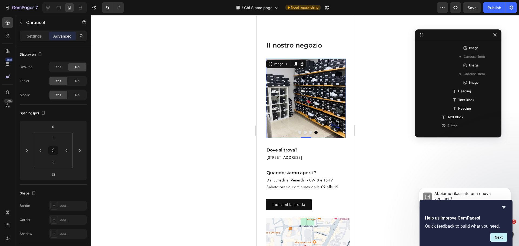
click at [303, 100] on img at bounding box center [306, 99] width 80 height 80
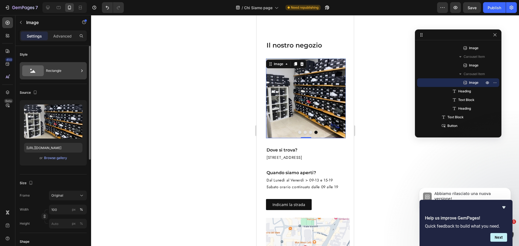
click at [52, 68] on div "Rectangle" at bounding box center [62, 71] width 33 height 12
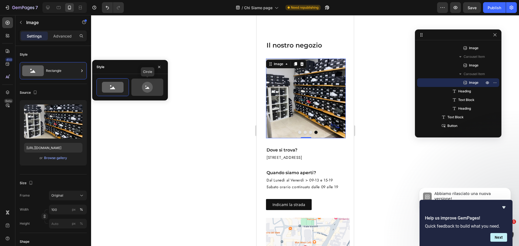
click at [163, 93] on div at bounding box center [147, 87] width 32 height 17
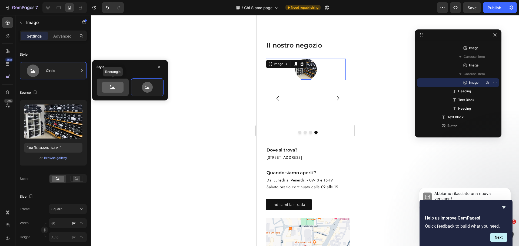
click at [118, 86] on icon at bounding box center [113, 87] width 22 height 11
type input "100"
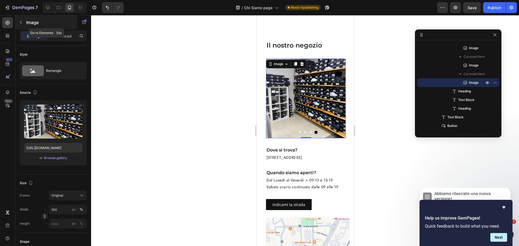
click at [20, 21] on icon "button" at bounding box center [21, 22] width 4 height 4
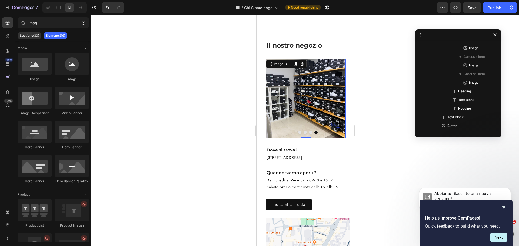
click at [281, 138] on img at bounding box center [306, 99] width 80 height 80
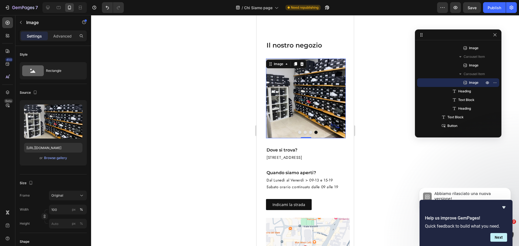
click at [279, 63] on div "Image" at bounding box center [286, 64] width 41 height 9
click at [280, 66] on div "Image" at bounding box center [278, 64] width 12 height 5
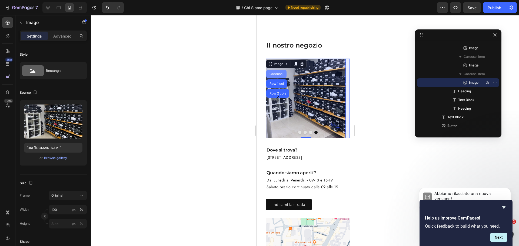
click at [274, 74] on div "Carousel" at bounding box center [276, 74] width 20 height 9
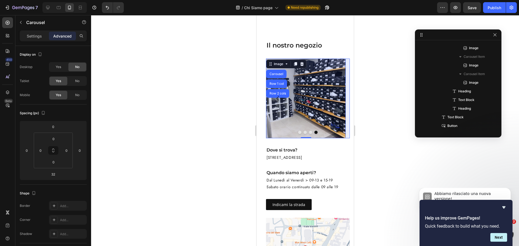
scroll to position [59, 0]
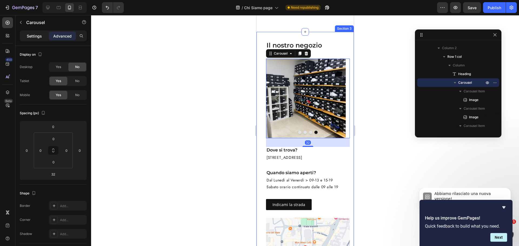
click at [42, 35] on div "Settings" at bounding box center [34, 36] width 27 height 9
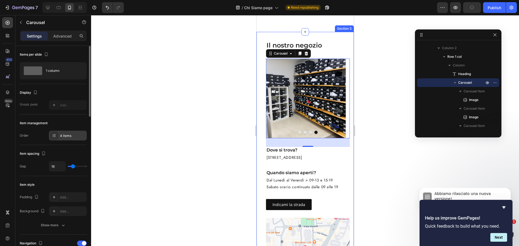
click at [66, 138] on div "4 items" at bounding box center [68, 136] width 38 height 10
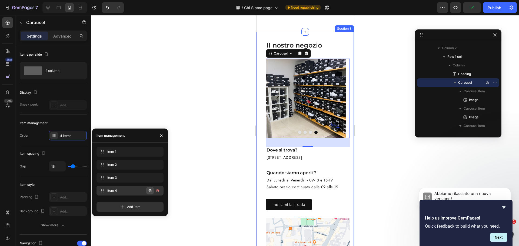
click at [151, 192] on icon "button" at bounding box center [150, 190] width 3 height 3
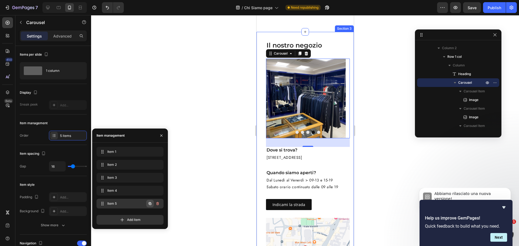
click at [150, 203] on icon "button" at bounding box center [150, 203] width 3 height 3
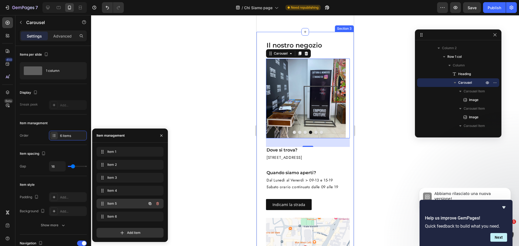
click at [132, 201] on div "Item 5 Item 5" at bounding box center [123, 204] width 48 height 8
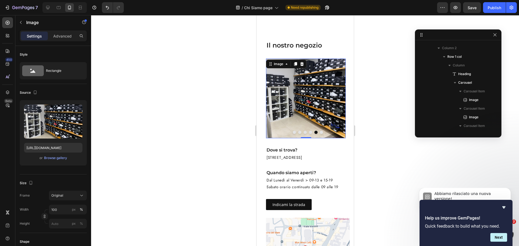
click at [295, 112] on img at bounding box center [306, 99] width 80 height 80
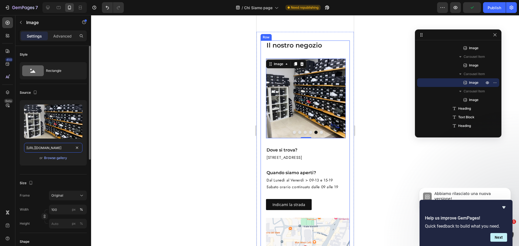
click at [55, 148] on input "[URL][DOMAIN_NAME]" at bounding box center [53, 148] width 58 height 10
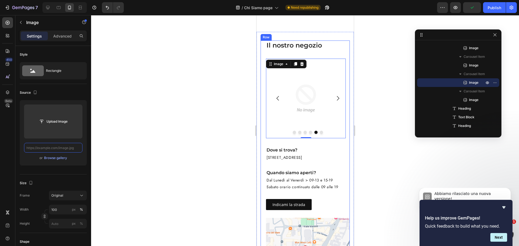
paste input "[URL][DOMAIN_NAME]"
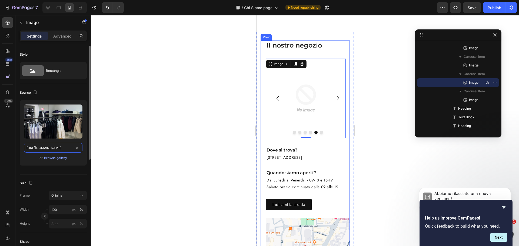
type input "[URL][DOMAIN_NAME]"
click at [68, 168] on div "Upload Image [URL][DOMAIN_NAME] or Browse gallery" at bounding box center [53, 135] width 67 height 70
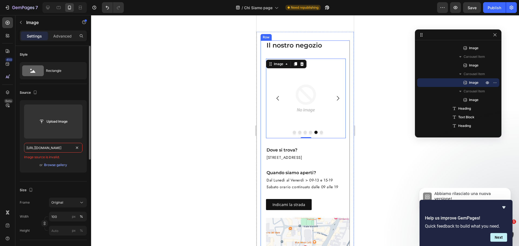
click at [64, 145] on input "[URL][DOMAIN_NAME]" at bounding box center [53, 148] width 58 height 10
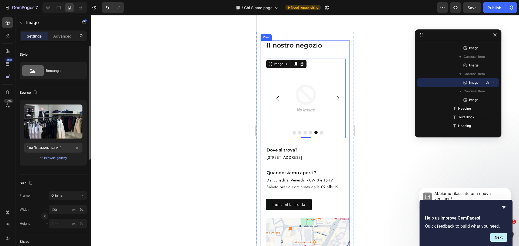
click at [81, 160] on div "or Browse gallery" at bounding box center [53, 158] width 58 height 6
click at [81, 154] on div "Upload Image [URL][DOMAIN_NAME] or Browse gallery" at bounding box center [53, 132] width 67 height 65
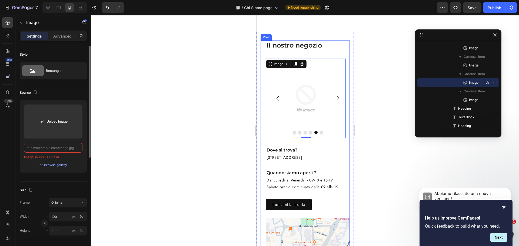
click at [78, 173] on div "Upload Image Image source is invalid. or Browse gallery" at bounding box center [53, 138] width 67 height 77
click at [49, 147] on input "text" at bounding box center [53, 148] width 58 height 10
paste input "[URL][DOMAIN_NAME]"
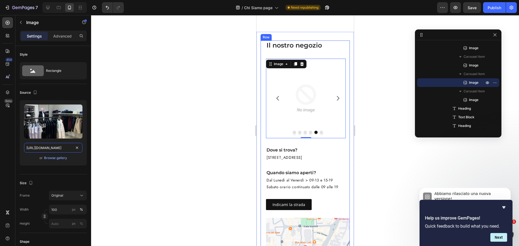
scroll to position [0, 91]
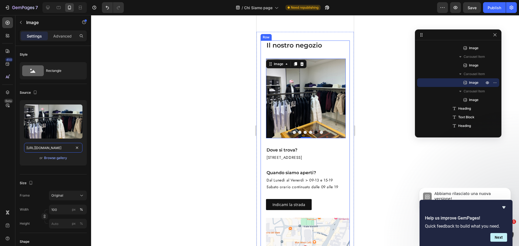
type input "[URL][DOMAIN_NAME]"
click at [75, 162] on div "Upload Image [URL][DOMAIN_NAME] or Browse gallery" at bounding box center [53, 132] width 67 height 65
click at [319, 134] on button "Dot" at bounding box center [320, 132] width 3 height 3
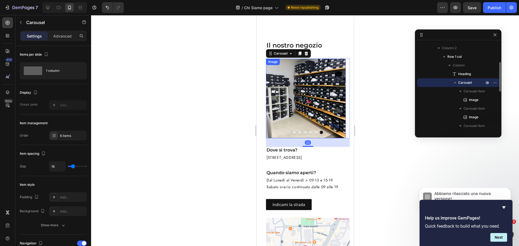
scroll to position [163, 0]
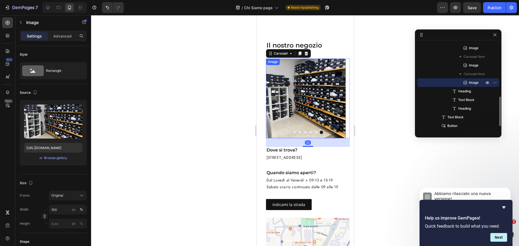
click at [307, 123] on img at bounding box center [306, 99] width 80 height 80
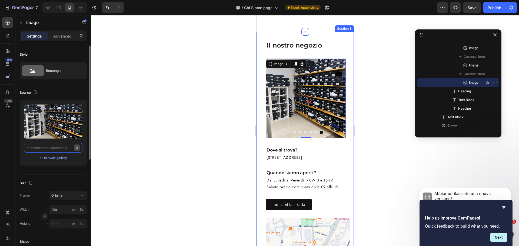
scroll to position [0, 0]
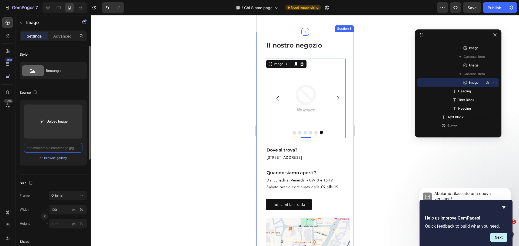
paste input "[URL][DOMAIN_NAME]"
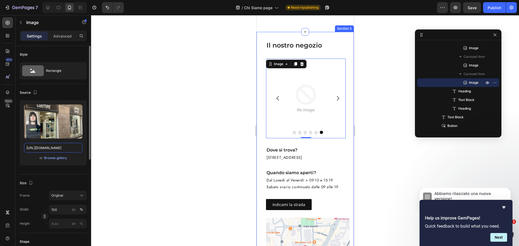
type input "[URL][DOMAIN_NAME]"
click at [81, 159] on div "or Browse gallery" at bounding box center [53, 158] width 58 height 6
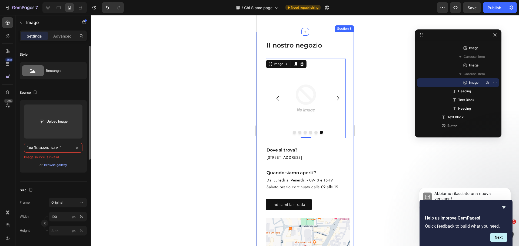
click at [78, 161] on div "Upload Image [URL][DOMAIN_NAME] Image source is invalid. or Browse gallery" at bounding box center [53, 136] width 67 height 72
paste input "[URL][DOMAIN_NAME]"
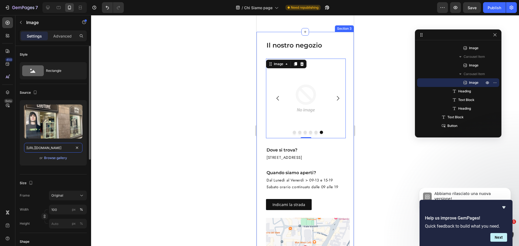
scroll to position [0, 80]
type input "[URL][DOMAIN_NAME]"
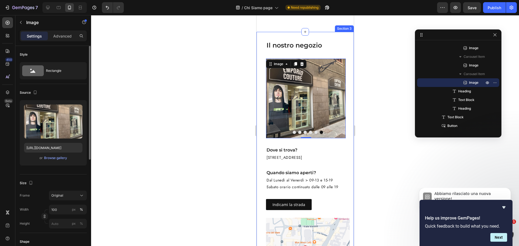
scroll to position [0, 0]
click at [80, 159] on div "or Browse gallery" at bounding box center [53, 158] width 58 height 6
click at [293, 134] on button "Dot" at bounding box center [293, 132] width 3 height 3
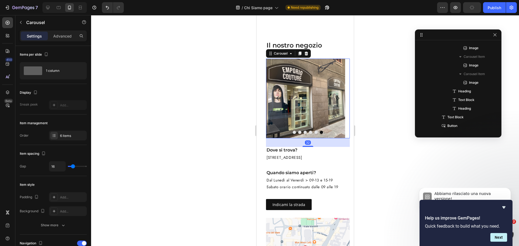
scroll to position [59, 0]
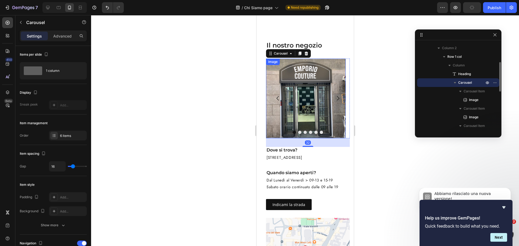
click at [296, 120] on img at bounding box center [306, 99] width 80 height 80
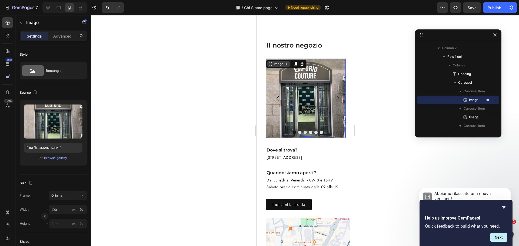
click at [274, 65] on div "Image" at bounding box center [278, 64] width 12 height 5
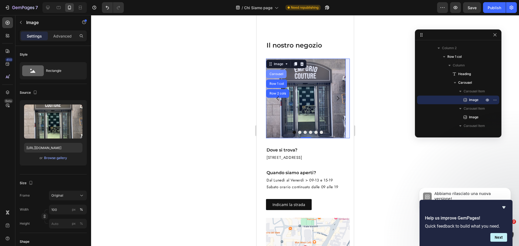
drag, startPoint x: 276, startPoint y: 75, endPoint x: 500, endPoint y: 104, distance: 225.3
click at [276, 75] on div "Carousel" at bounding box center [276, 73] width 16 height 3
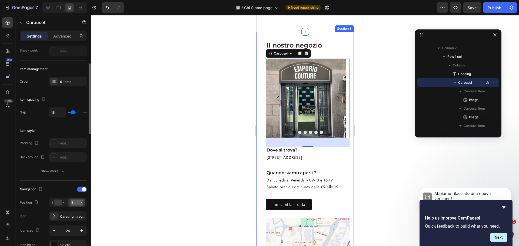
scroll to position [81, 0]
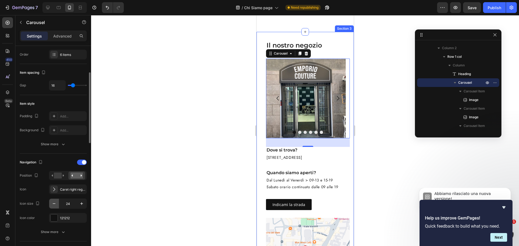
click at [56, 204] on icon "button" at bounding box center [53, 203] width 5 height 5
click at [56, 203] on icon "button" at bounding box center [53, 203] width 5 height 5
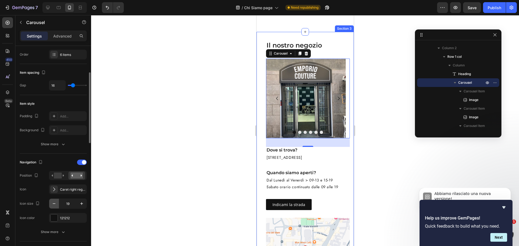
click at [56, 203] on icon "button" at bounding box center [53, 203] width 5 height 5
click at [57, 203] on button "button" at bounding box center [54, 204] width 10 height 10
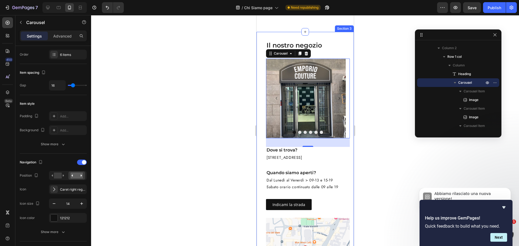
click at [86, 203] on div "Items per slide 1 column Display Sneak peek Add... Item management Order 6 item…" at bounding box center [53, 154] width 76 height 216
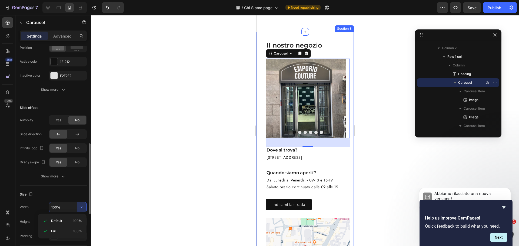
click at [79, 182] on div "Slide effect Autoplay Yes No Slide direction Infinity loop Yes No Drag / swipe …" at bounding box center [53, 142] width 67 height 87
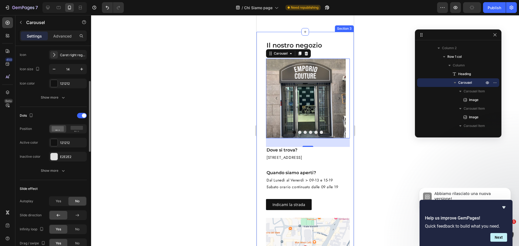
scroll to position [162, 0]
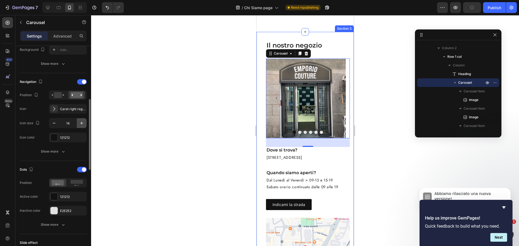
click at [82, 124] on icon "button" at bounding box center [81, 123] width 5 height 5
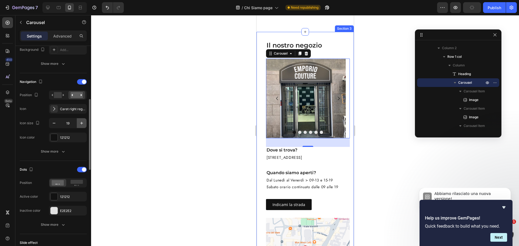
click at [81, 123] on icon "button" at bounding box center [81, 123] width 5 height 5
type input "20"
click at [56, 108] on icon at bounding box center [53, 108] width 5 height 5
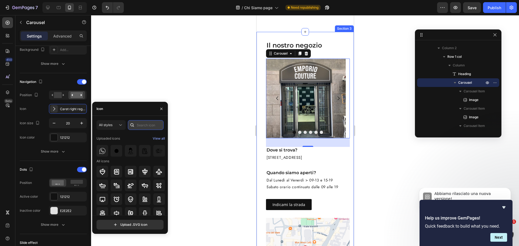
click at [145, 123] on input "text" at bounding box center [146, 125] width 36 height 10
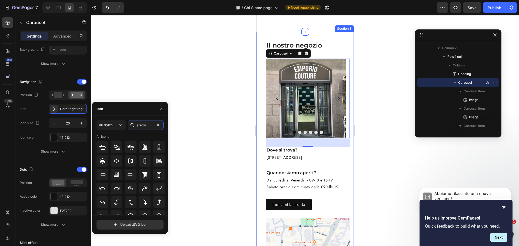
type input "arrow"
click at [151, 134] on div "All styles arrow All icons" at bounding box center [129, 167] width 67 height 95
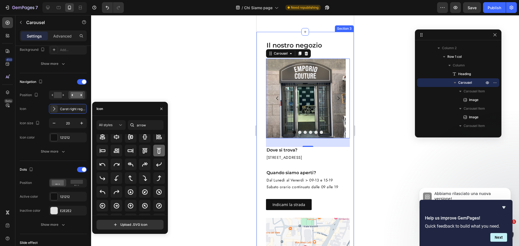
scroll to position [27, 0]
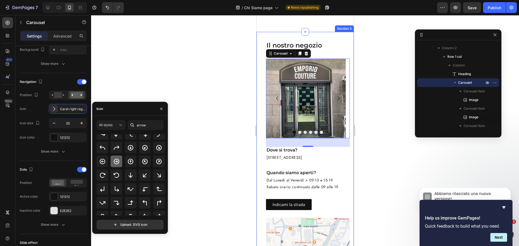
click at [115, 161] on icon at bounding box center [116, 161] width 6 height 6
click at [34, 112] on div "Icon Arrow circle right bold" at bounding box center [53, 109] width 67 height 10
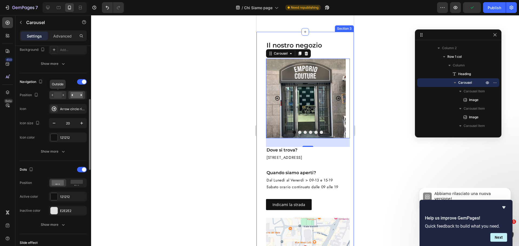
click at [59, 94] on rect at bounding box center [58, 95] width 8 height 6
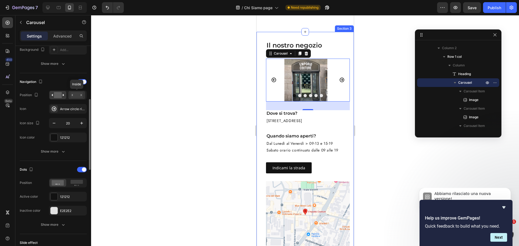
click at [79, 95] on rect at bounding box center [77, 95] width 12 height 6
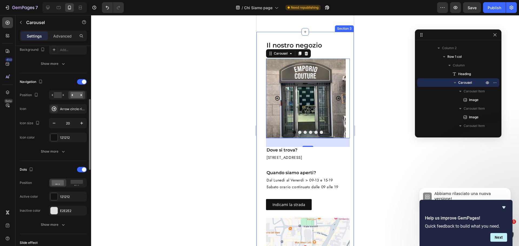
click at [61, 157] on div "Navigation Position Icon Arrow circle right bold Icon size 20 Icon color 121212…" at bounding box center [53, 117] width 67 height 88
click at [61, 151] on icon "button" at bounding box center [63, 151] width 5 height 5
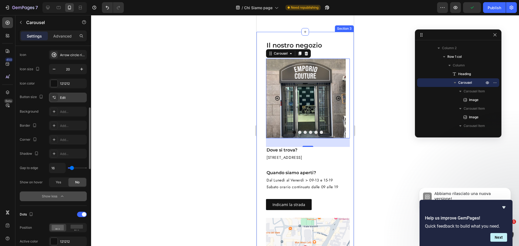
scroll to position [243, 0]
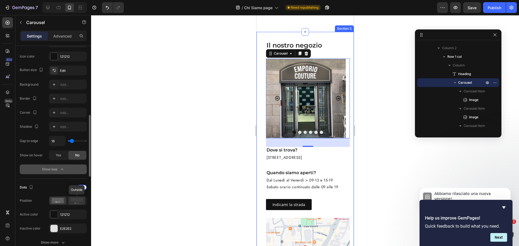
click at [76, 203] on icon at bounding box center [77, 201] width 12 height 6
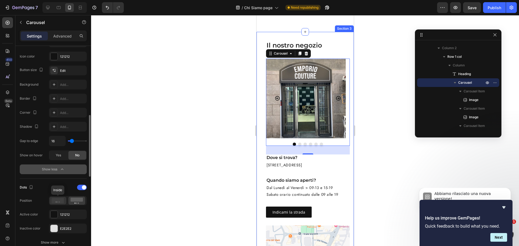
click at [59, 199] on icon at bounding box center [58, 200] width 12 height 5
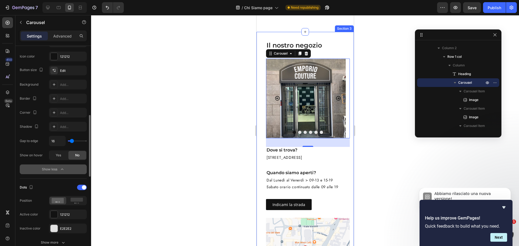
scroll to position [297, 0]
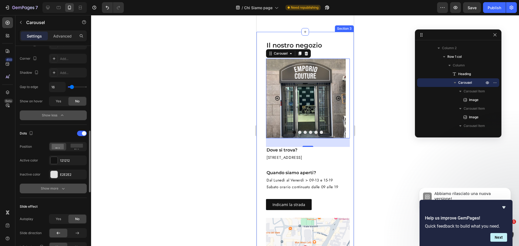
click at [61, 191] on icon "button" at bounding box center [63, 188] width 5 height 5
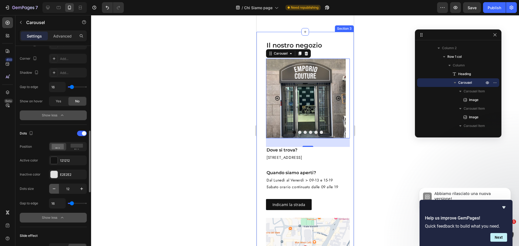
click at [54, 190] on icon "button" at bounding box center [53, 188] width 5 height 5
type input "8"
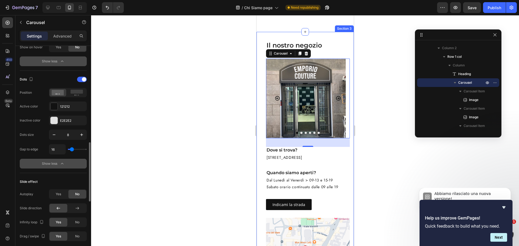
scroll to position [378, 0]
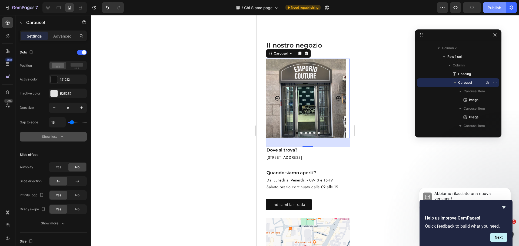
click at [494, 8] on div "Publish" at bounding box center [494, 8] width 14 height 6
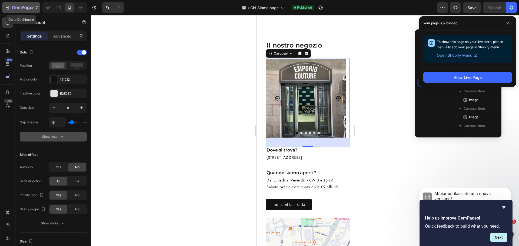
click at [19, 8] on icon "button" at bounding box center [23, 8] width 22 height 5
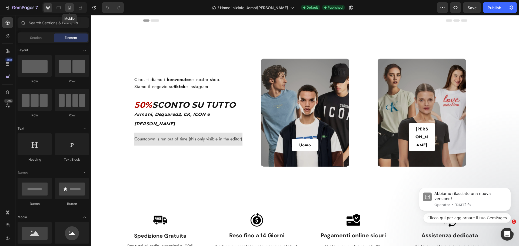
click at [71, 8] on icon at bounding box center [69, 8] width 3 height 4
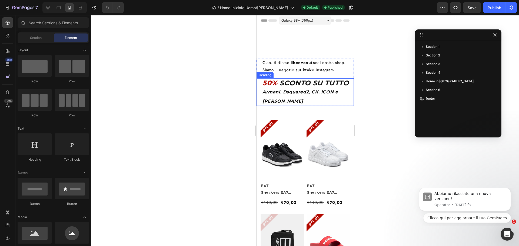
click at [300, 87] on icon "SCONTO SU TUTTO" at bounding box center [313, 83] width 69 height 8
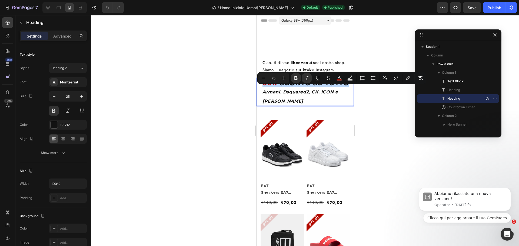
drag, startPoint x: 348, startPoint y: 90, endPoint x: 259, endPoint y: 91, distance: 88.6
click at [259, 91] on div "50% SCONTO SU TUTTO Armani, Dsquared2, CK, ICON e Moschino Heading 1" at bounding box center [304, 92] width 97 height 28
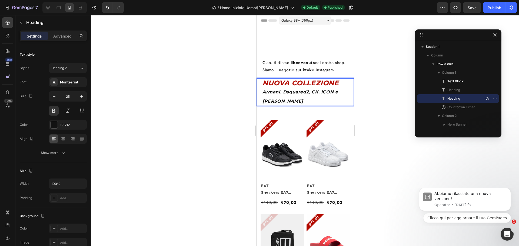
click at [279, 87] on strong "NUOVA COLLEZIONE" at bounding box center [300, 83] width 76 height 8
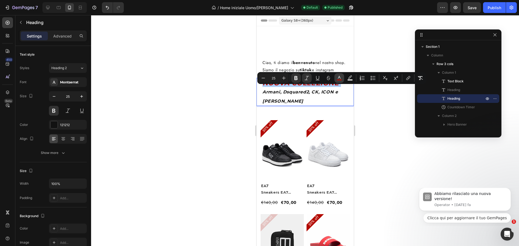
click at [342, 75] on button "color" at bounding box center [339, 78] width 10 height 10
type input "B30A00"
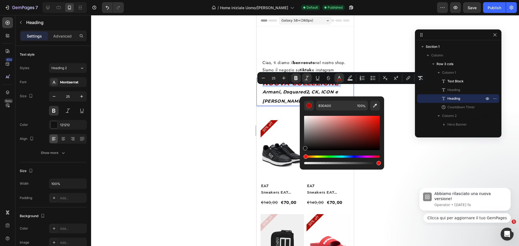
type input "141414"
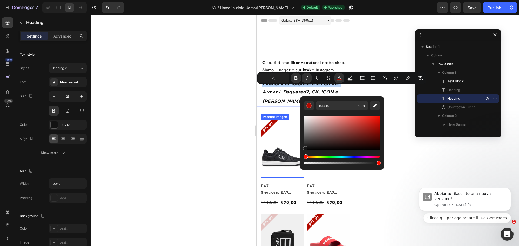
drag, startPoint x: 571, startPoint y: 136, endPoint x: 296, endPoint y: 156, distance: 275.5
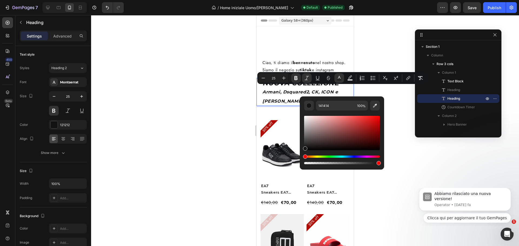
click at [405, 132] on div at bounding box center [305, 130] width 428 height 231
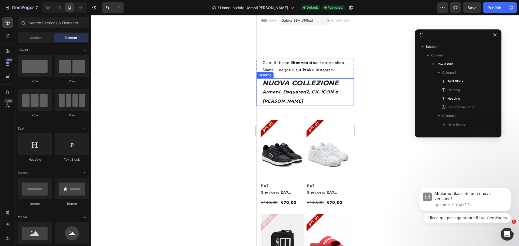
click at [297, 105] on p "⁠⁠⁠⁠⁠⁠⁠ NUOVA COLLEZIONE Armani, Dsquared2, CK, ICON e Moschino" at bounding box center [307, 92] width 91 height 26
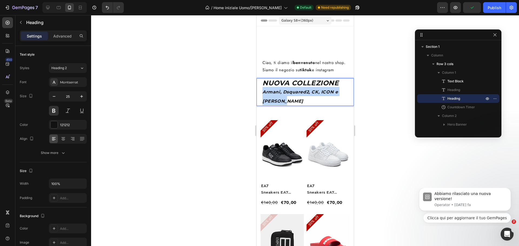
drag, startPoint x: 293, startPoint y: 108, endPoint x: 263, endPoint y: 101, distance: 31.1
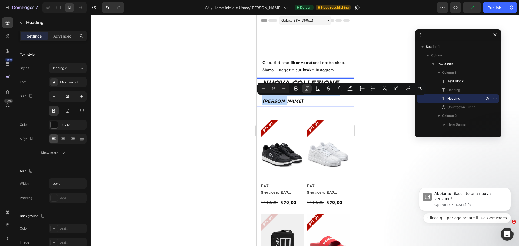
type input "25"
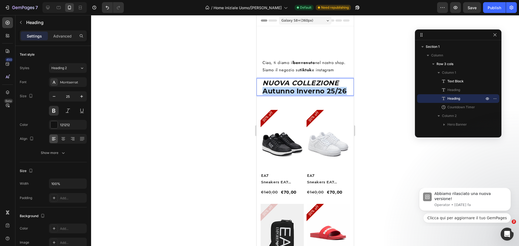
drag, startPoint x: 262, startPoint y: 100, endPoint x: 345, endPoint y: 98, distance: 83.2
click at [345, 95] on p "NUOVA COLLEZIONE Autunno Inverno 25/26" at bounding box center [307, 87] width 91 height 16
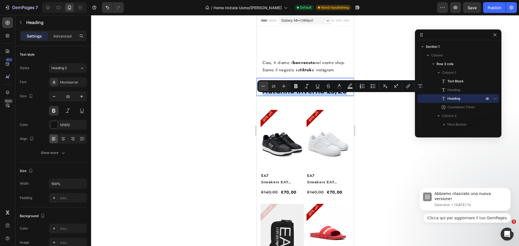
click at [265, 86] on icon "Editor contextual toolbar" at bounding box center [262, 85] width 5 height 5
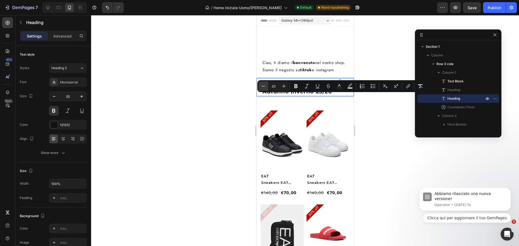
click at [265, 86] on icon "Editor contextual toolbar" at bounding box center [262, 85] width 5 height 5
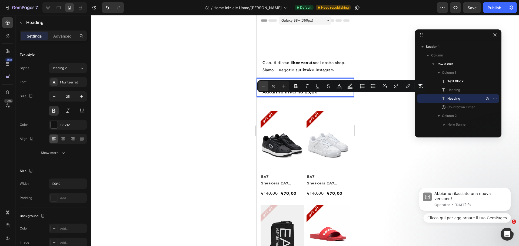
type input "15"
click at [389, 128] on div at bounding box center [305, 130] width 428 height 231
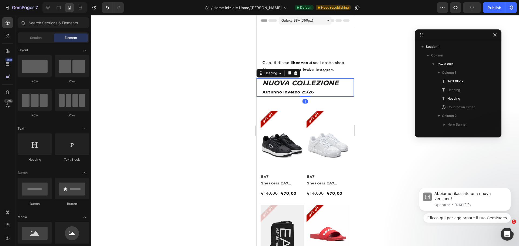
click at [337, 96] on p "⁠⁠⁠⁠⁠⁠⁠ NUOVA COLLEZIONE Autunno Inverno 25/26" at bounding box center [307, 87] width 91 height 17
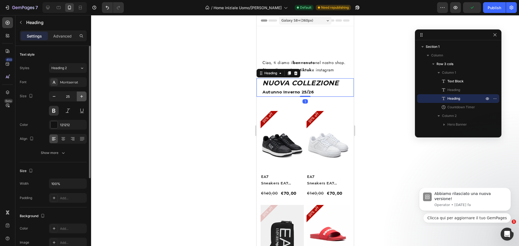
click at [79, 95] on icon "button" at bounding box center [81, 96] width 5 height 5
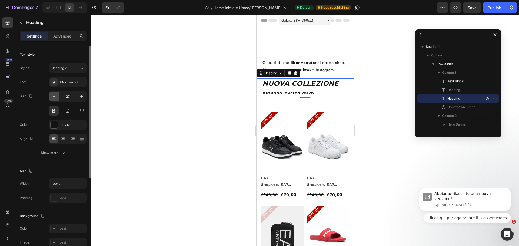
click at [56, 97] on icon "button" at bounding box center [53, 96] width 5 height 5
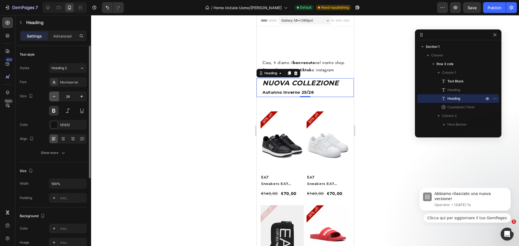
click at [56, 97] on icon "button" at bounding box center [53, 96] width 5 height 5
type input "25"
click at [290, 87] on strong "NUOVA COLLEZIONE" at bounding box center [300, 83] width 76 height 8
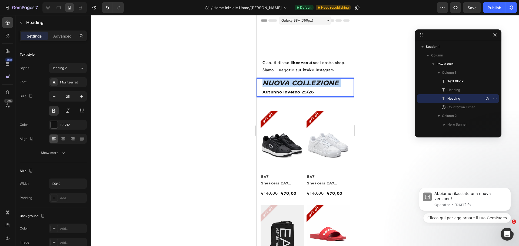
click at [290, 87] on strong "NUOVA COLLEZIONE" at bounding box center [300, 83] width 76 height 8
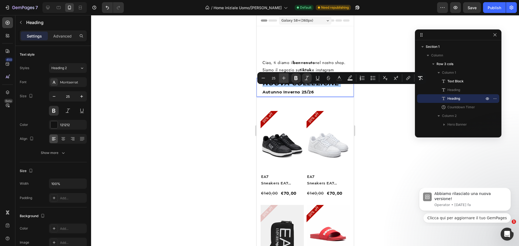
click at [286, 79] on icon "Editor contextual toolbar" at bounding box center [283, 77] width 5 height 5
type input "26"
click at [367, 113] on div at bounding box center [305, 130] width 428 height 231
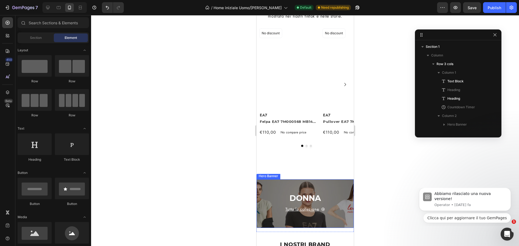
scroll to position [884, 0]
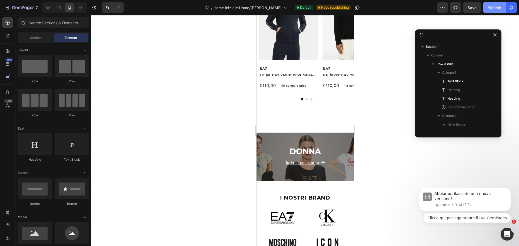
click at [492, 10] on div "Publish" at bounding box center [494, 8] width 14 height 6
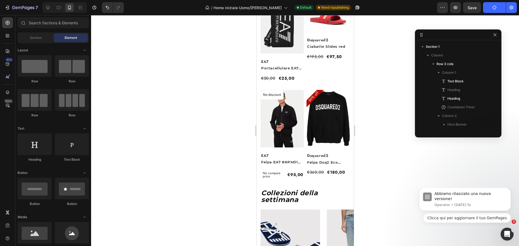
scroll to position [222, 0]
